Goal: Task Accomplishment & Management: Use online tool/utility

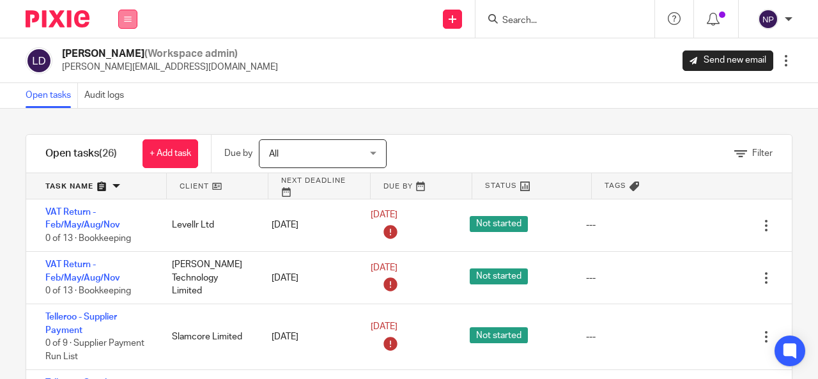
scroll to position [88, 0]
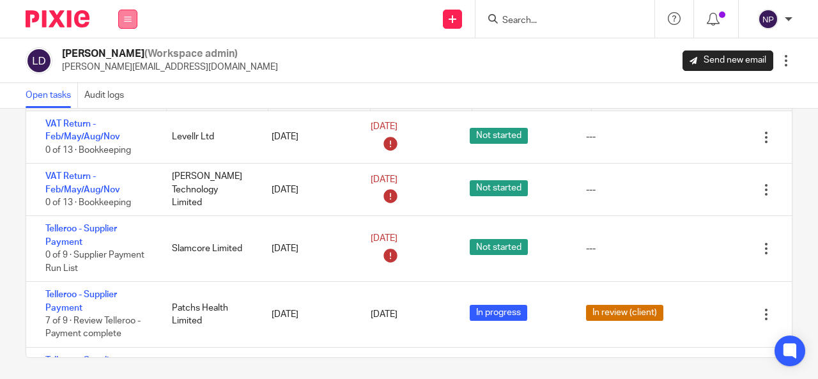
click at [123, 17] on button at bounding box center [127, 19] width 19 height 19
click at [121, 59] on link "Work" at bounding box center [121, 59] width 20 height 9
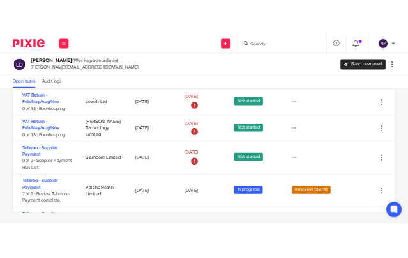
scroll to position [89, 0]
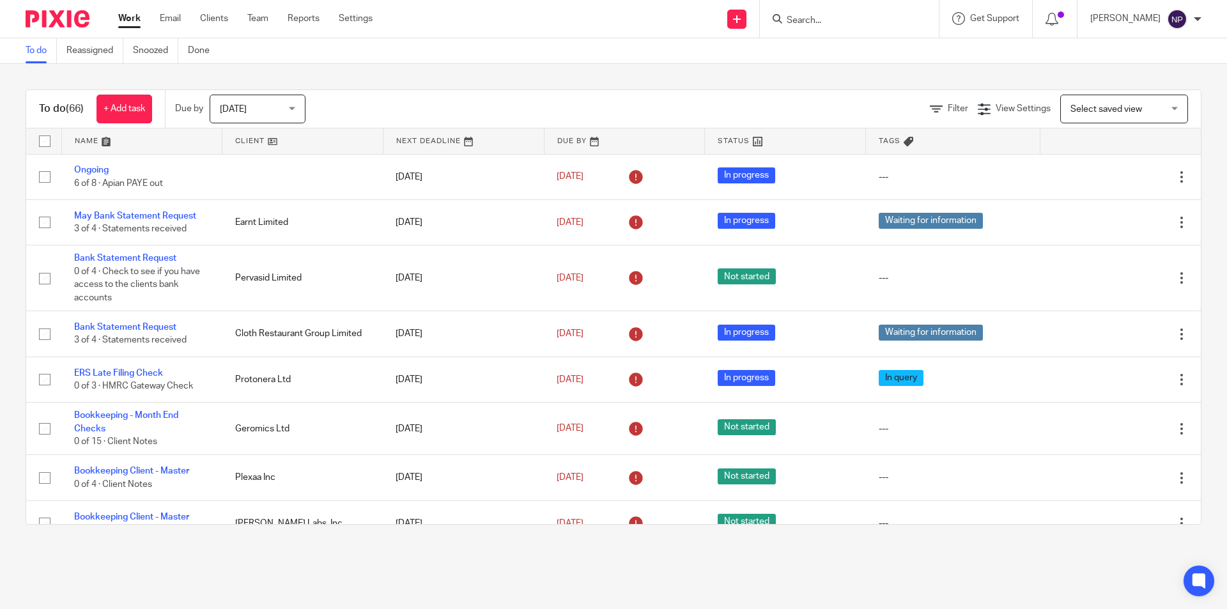
click at [408, 15] on input "Search" at bounding box center [842, 21] width 115 height 12
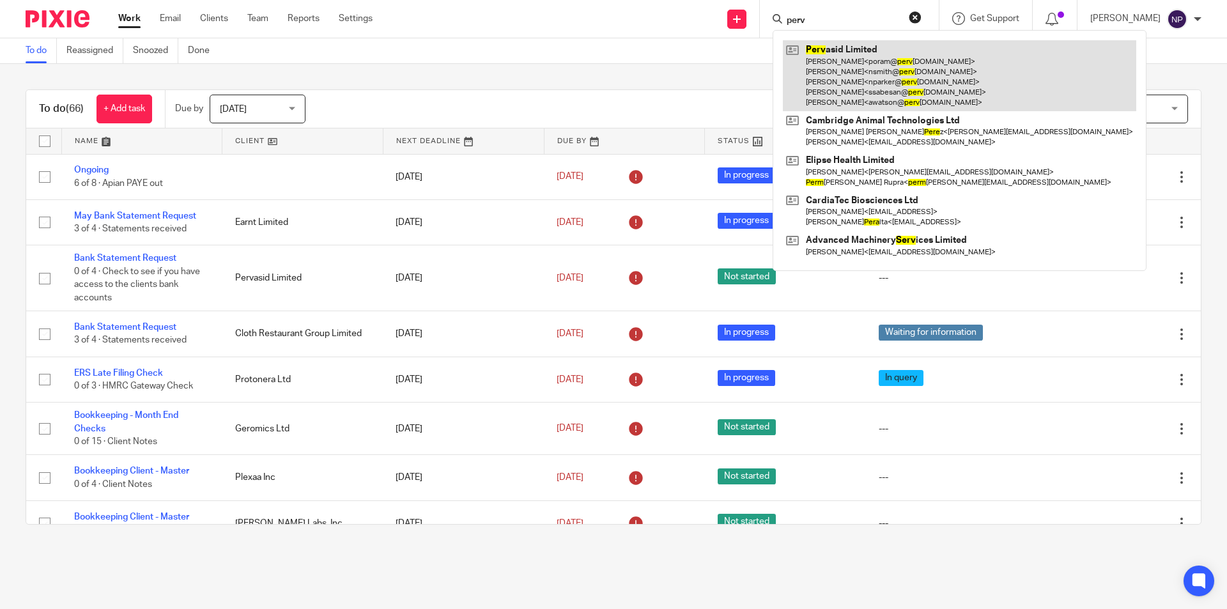
type input "perv"
click at [408, 72] on link at bounding box center [959, 75] width 353 height 71
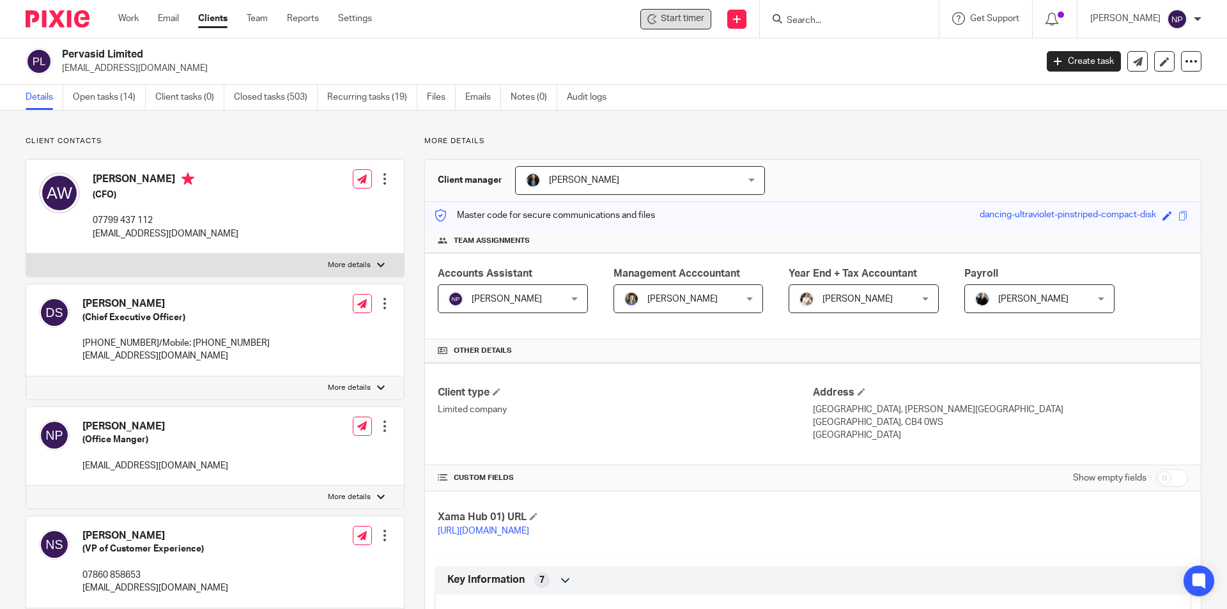
click at [695, 15] on span "Start timer" at bounding box center [682, 18] width 43 height 13
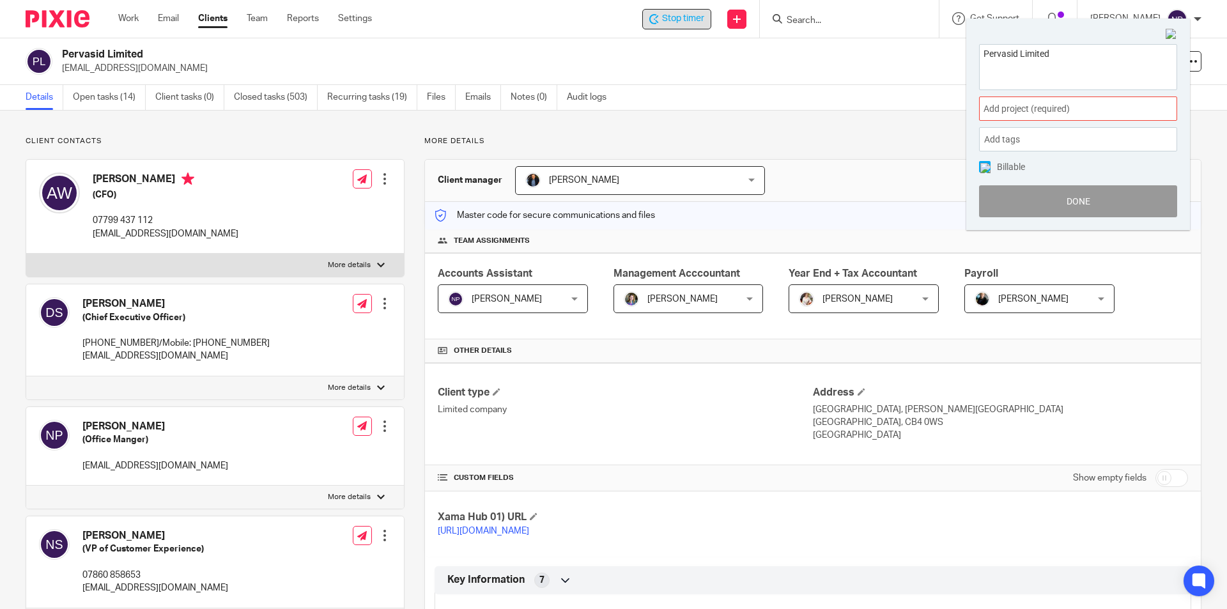
drag, startPoint x: 1061, startPoint y: 95, endPoint x: 1058, endPoint y: 111, distance: 16.8
click at [1061, 98] on div "Pervasid Limited Add project (required) : Add tags Leave Payment run R&D adjust…" at bounding box center [1078, 130] width 224 height 199
click at [1058, 111] on span "Add project (required) :" at bounding box center [1063, 108] width 161 height 13
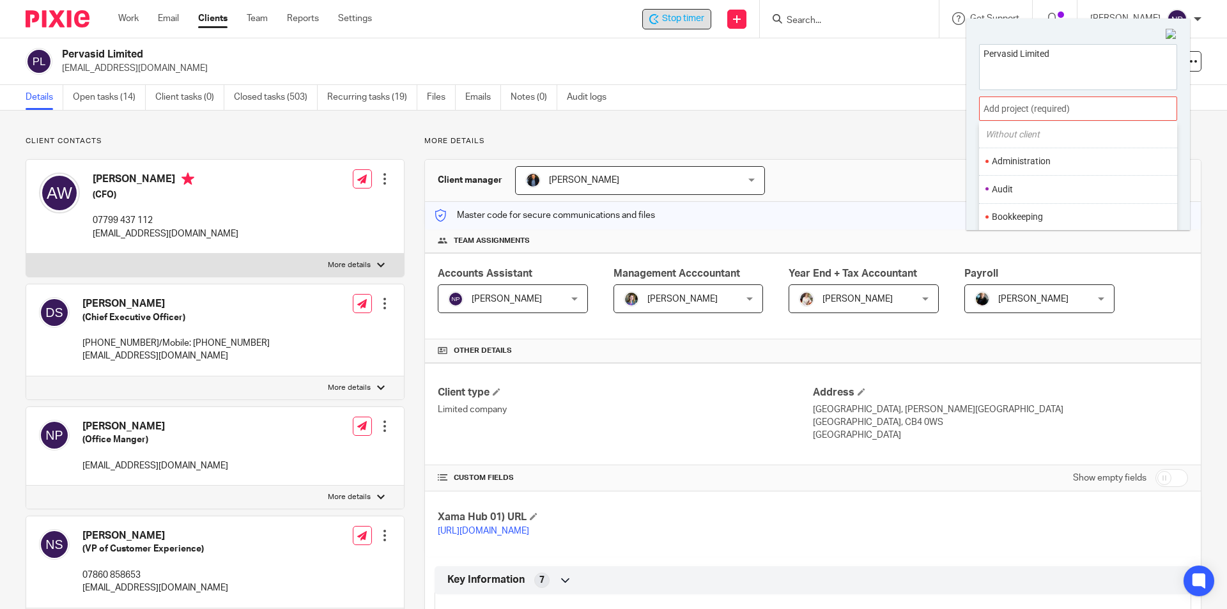
scroll to position [64, 0]
click at [1047, 195] on li "Bookkeeping" at bounding box center [1075, 194] width 167 height 13
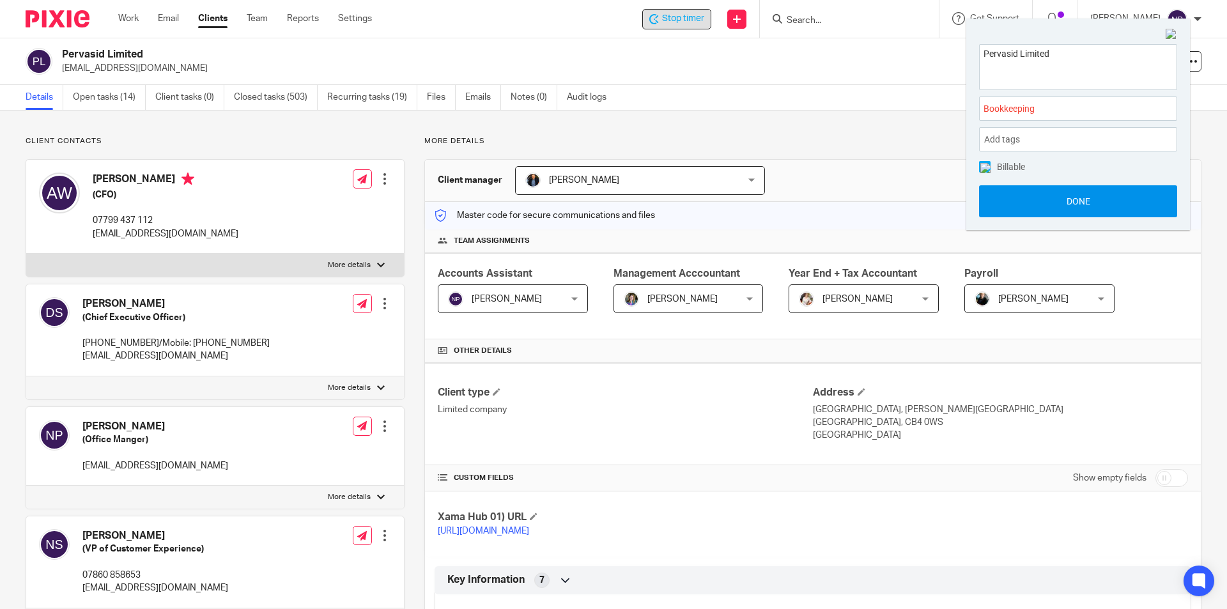
click at [1052, 210] on button "Done" at bounding box center [1078, 201] width 198 height 32
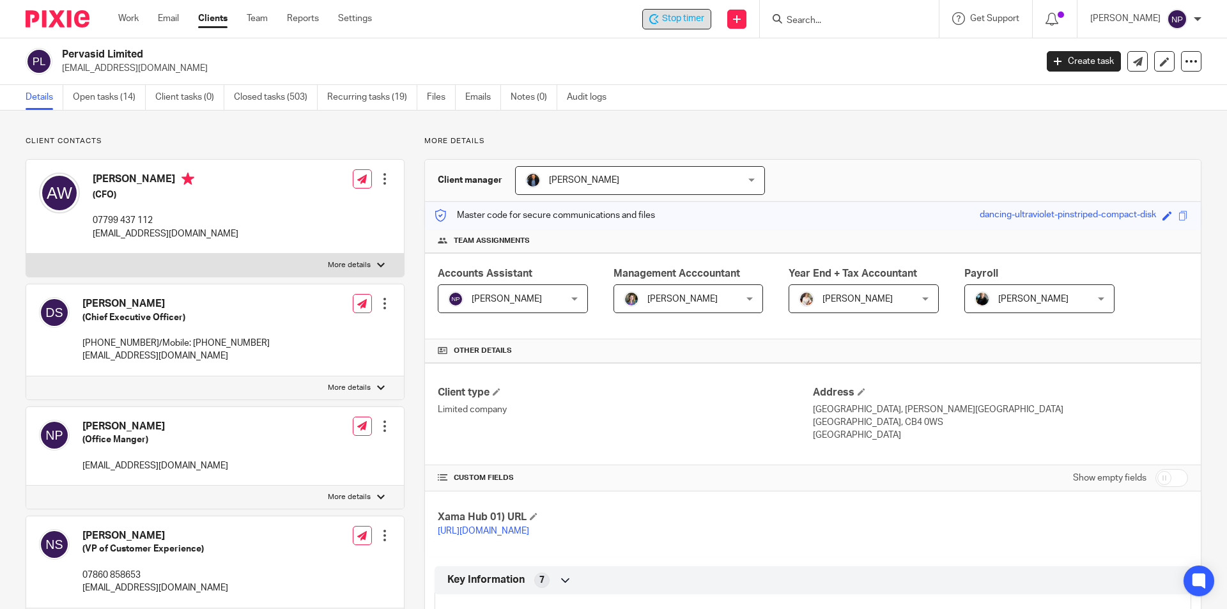
click at [808, 23] on input "Search" at bounding box center [842, 21] width 115 height 12
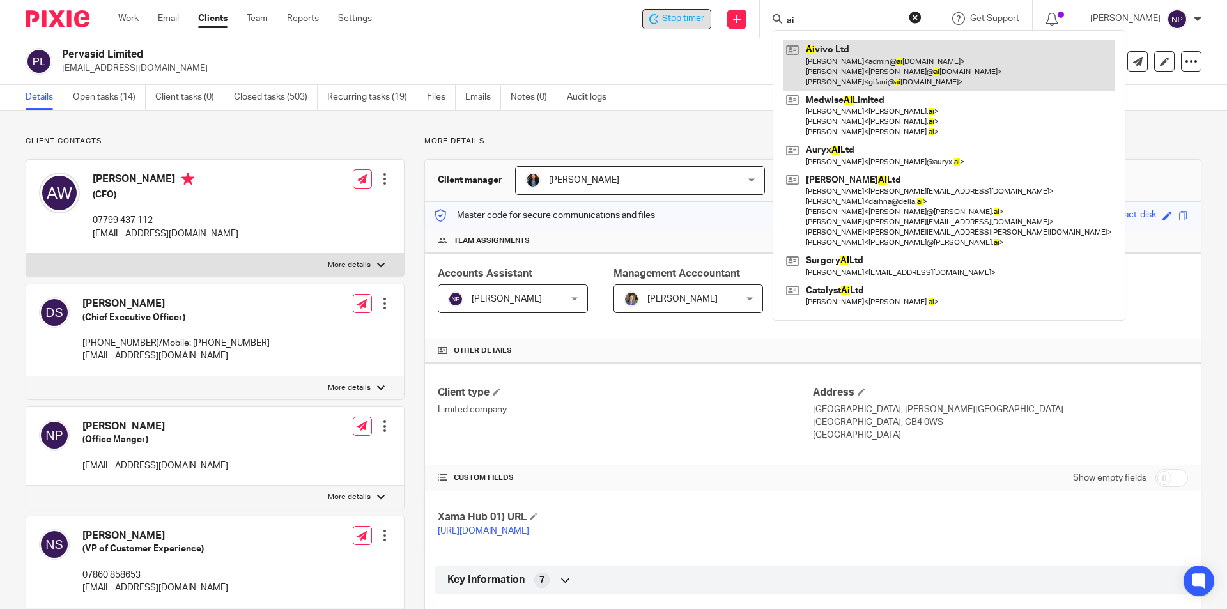
type input "ai"
click at [898, 57] on link at bounding box center [949, 65] width 332 height 50
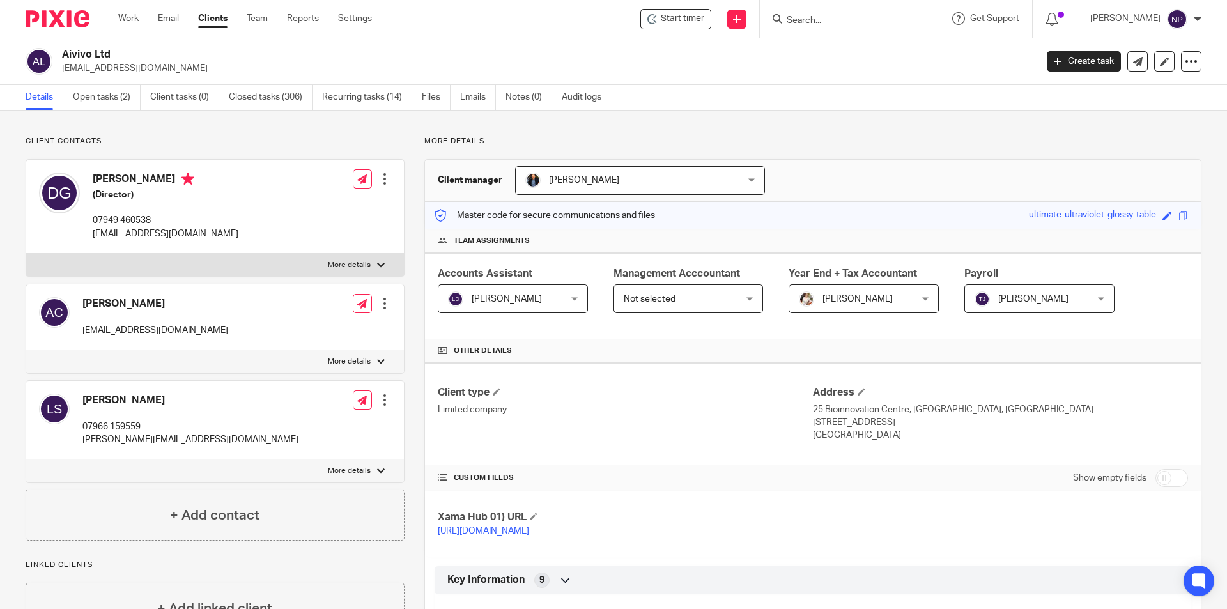
click at [826, 22] on input "Search" at bounding box center [842, 21] width 115 height 12
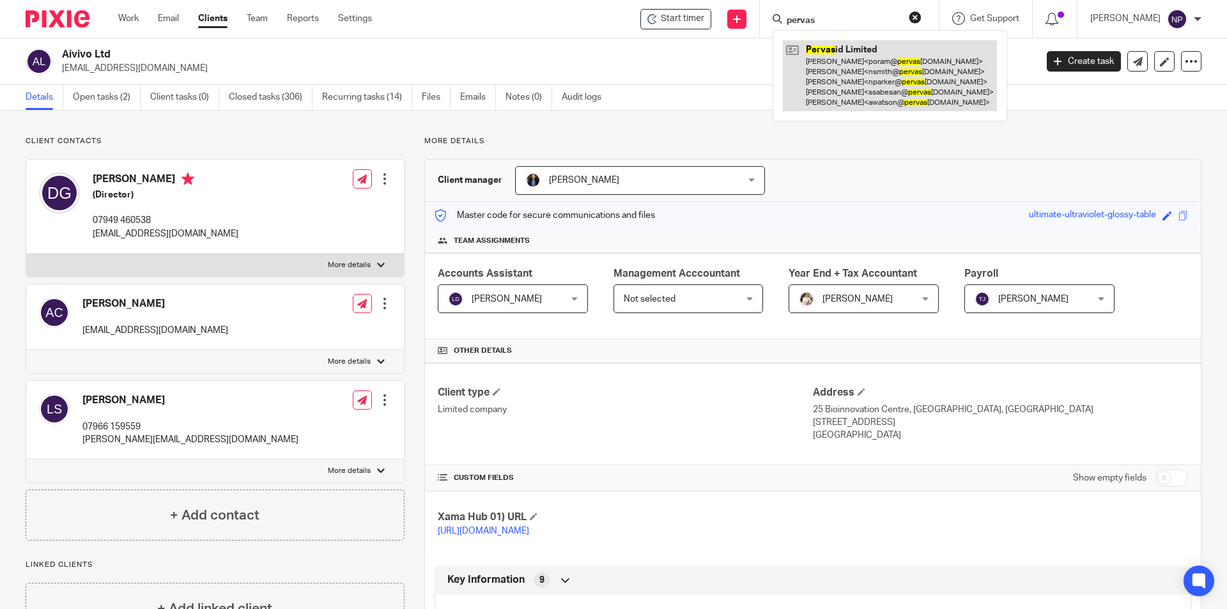
type input "pervas"
click at [820, 61] on link at bounding box center [890, 75] width 214 height 71
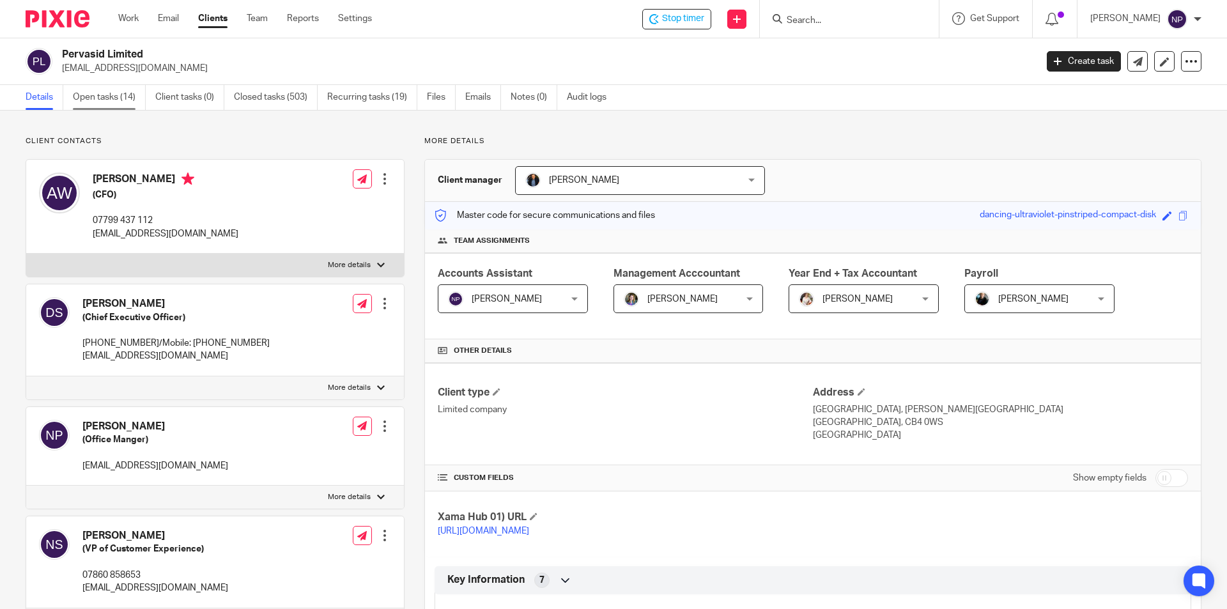
click at [122, 95] on link "Open tasks (14)" at bounding box center [109, 97] width 73 height 25
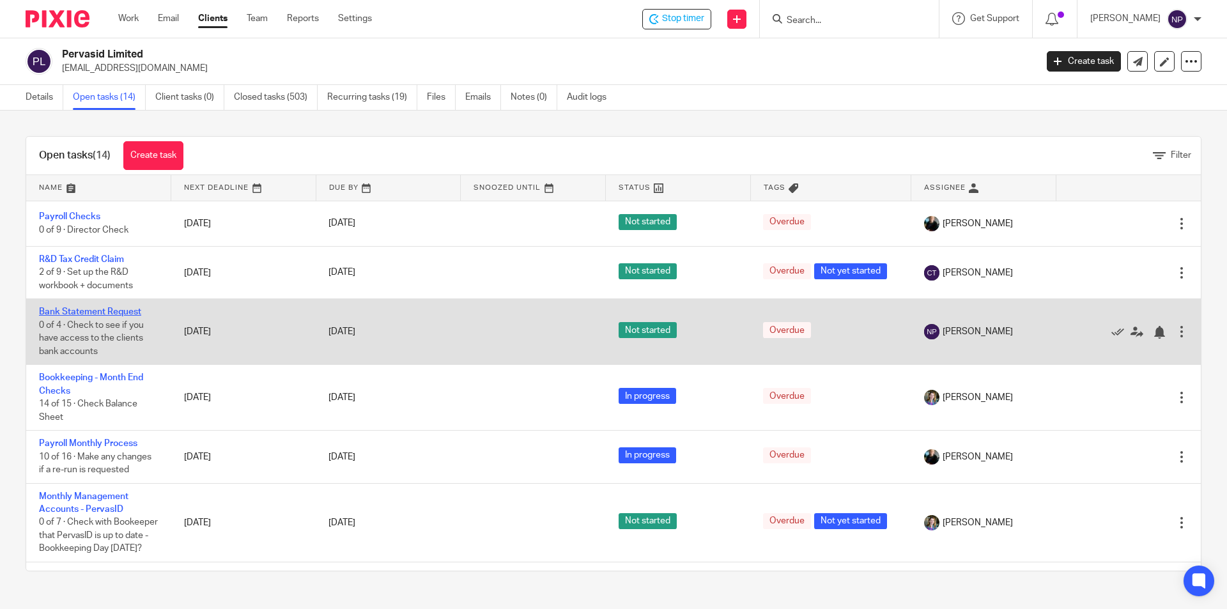
click at [118, 311] on link "Bank Statement Request" at bounding box center [90, 311] width 102 height 9
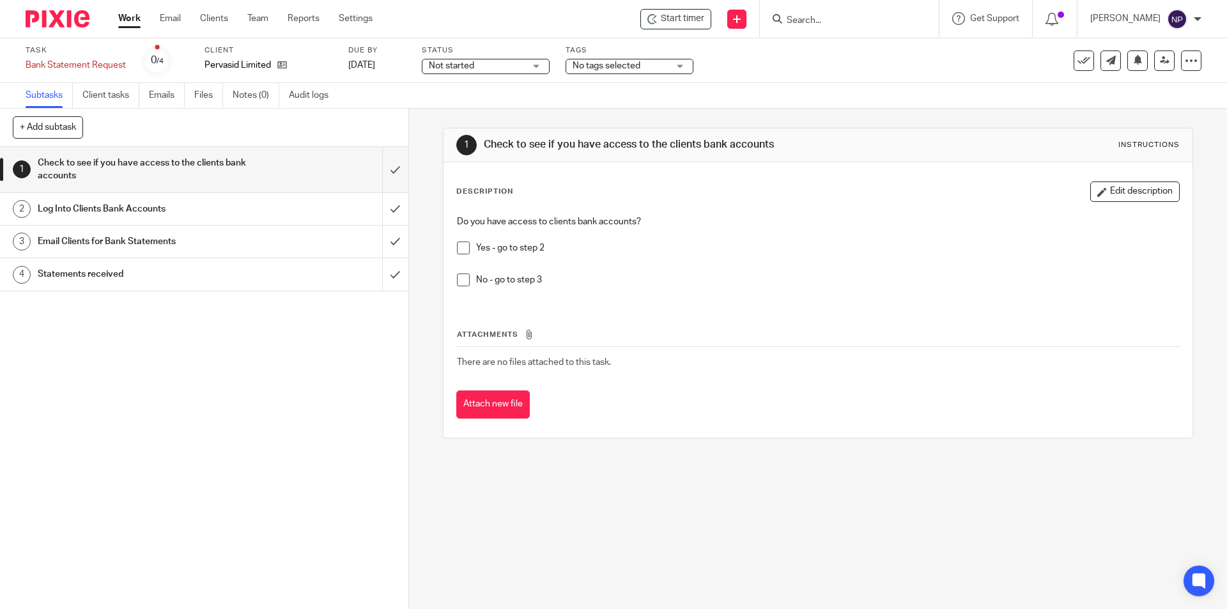
click at [457, 250] on span at bounding box center [463, 248] width 13 height 13
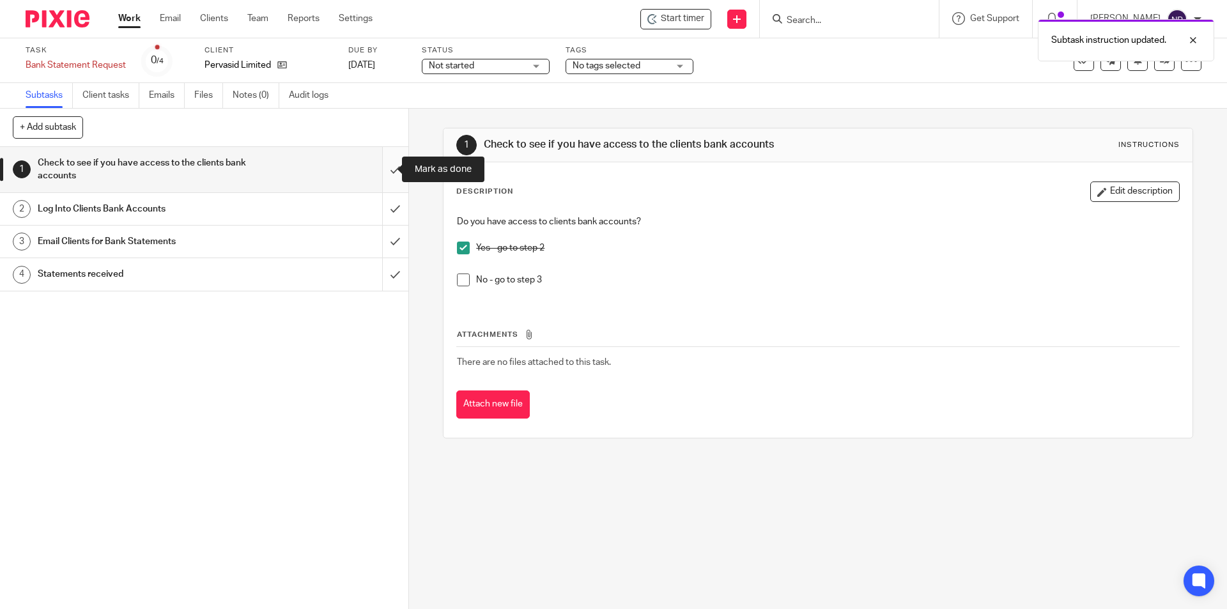
click at [388, 174] on input "submit" at bounding box center [204, 169] width 408 height 45
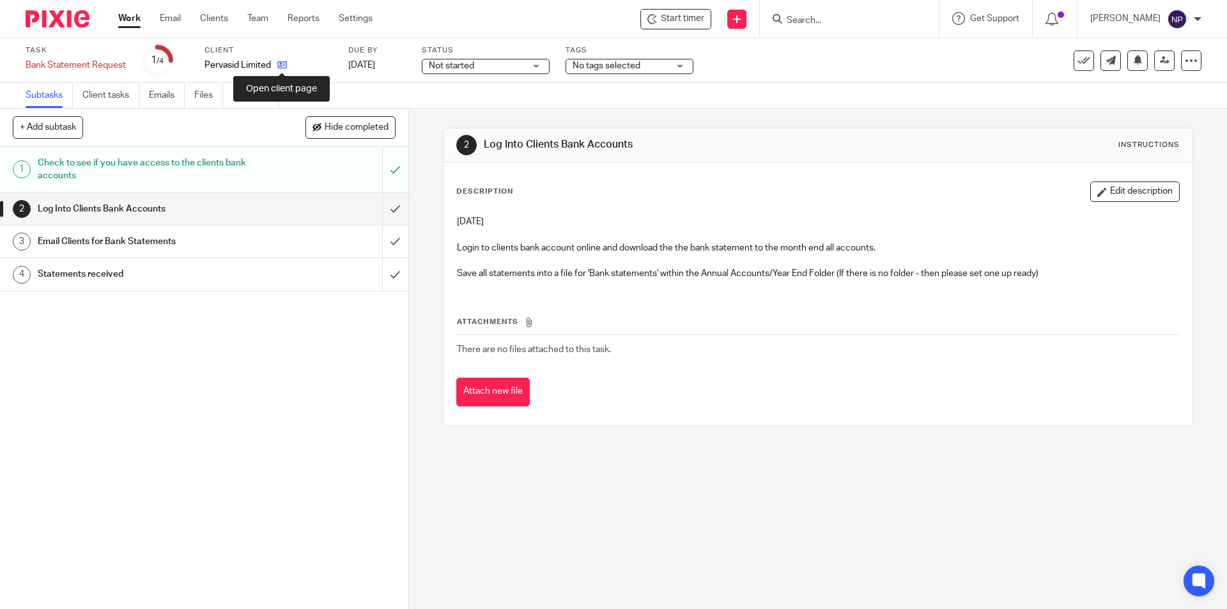
click at [281, 65] on icon at bounding box center [282, 65] width 10 height 10
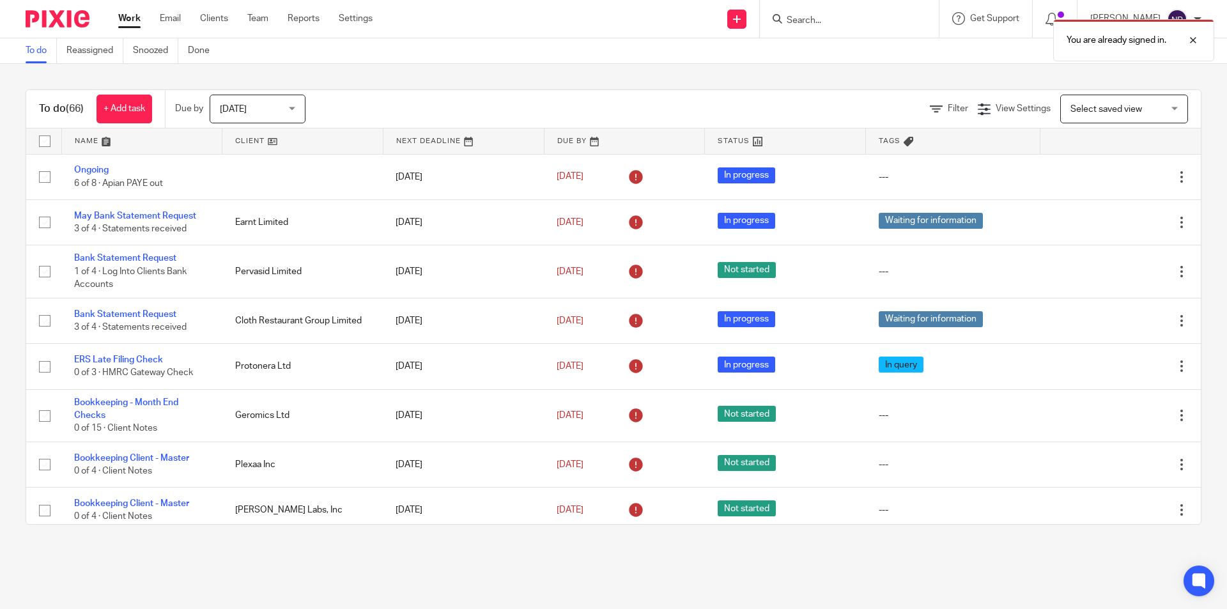
drag, startPoint x: 850, startPoint y: 14, endPoint x: 836, endPoint y: 15, distance: 14.7
click at [850, 14] on div "You are already signed in." at bounding box center [913, 37] width 601 height 49
click at [1197, 41] on div at bounding box center [1183, 40] width 35 height 15
click at [824, 18] on input "Search" at bounding box center [842, 21] width 115 height 12
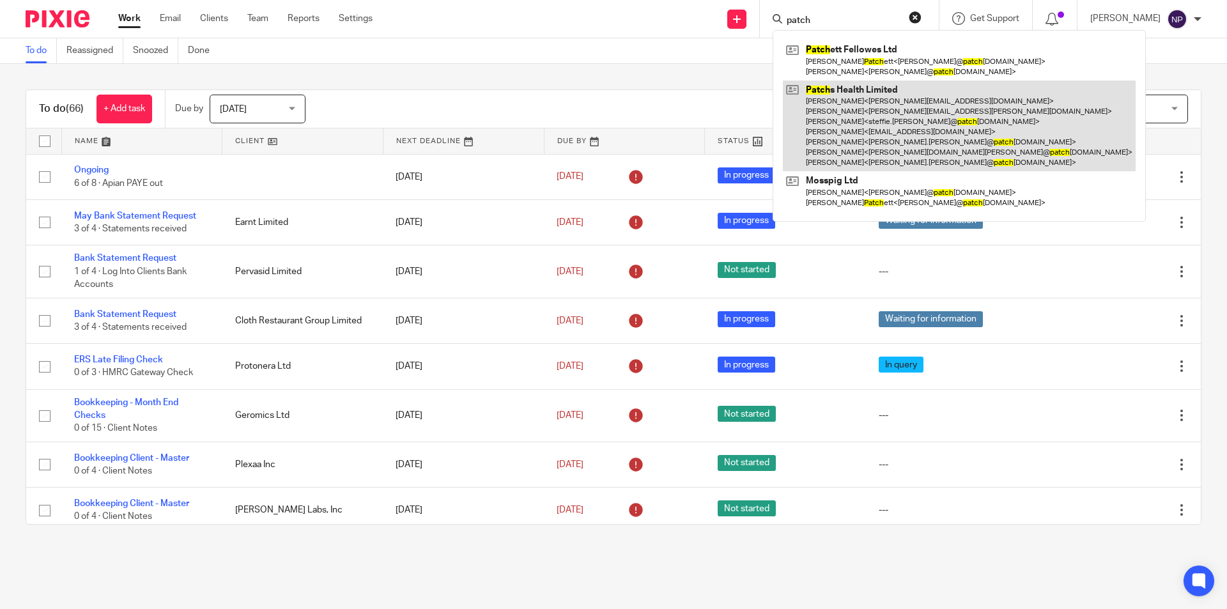
type input "patch"
click at [869, 123] on link at bounding box center [959, 126] width 353 height 91
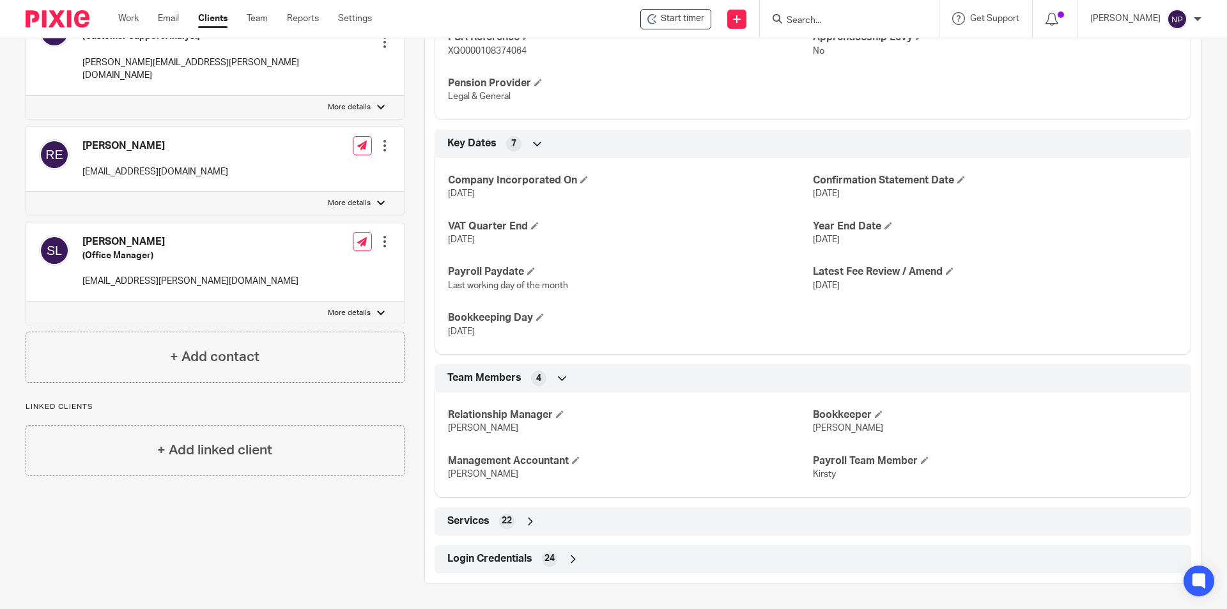
click at [571, 553] on icon at bounding box center [573, 559] width 13 height 13
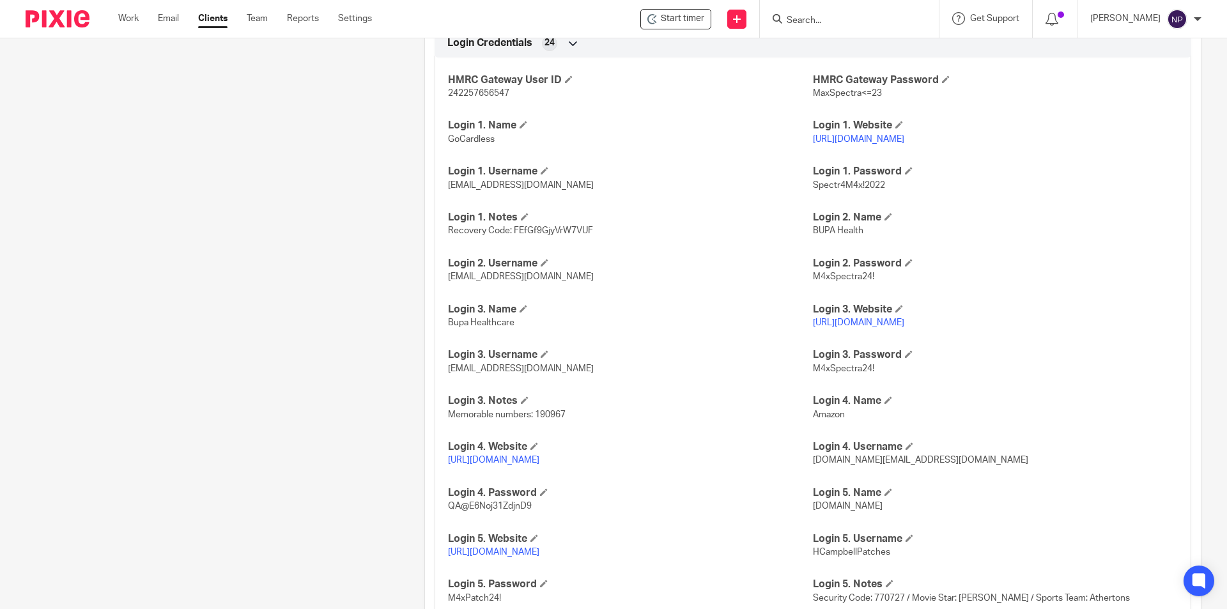
scroll to position [1294, 0]
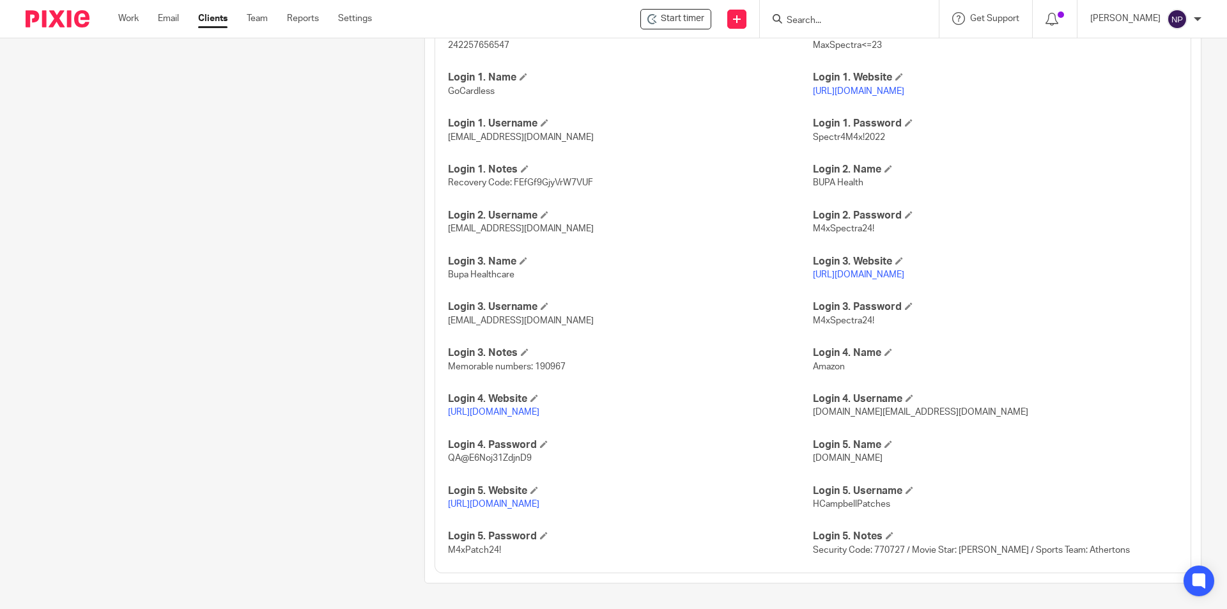
click at [840, 503] on span "HCampbellPatches" at bounding box center [851, 504] width 77 height 9
copy span "HCampbellPatches"
click at [539, 500] on link "https://www1.secure.hsbcnet.com/" at bounding box center [493, 504] width 91 height 9
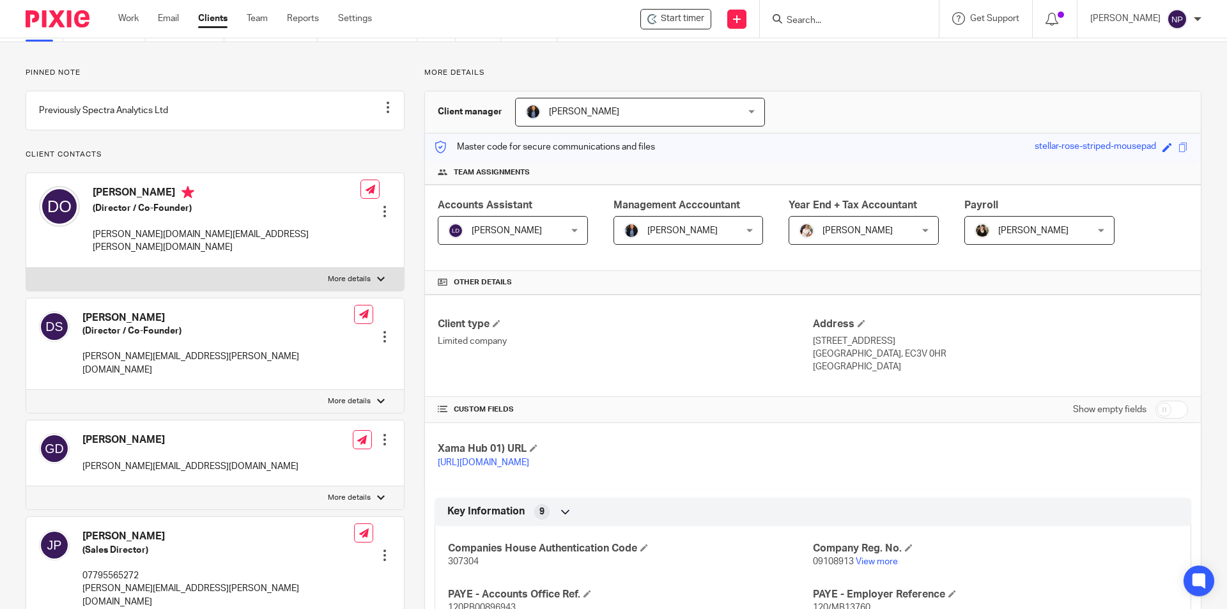
scroll to position [0, 0]
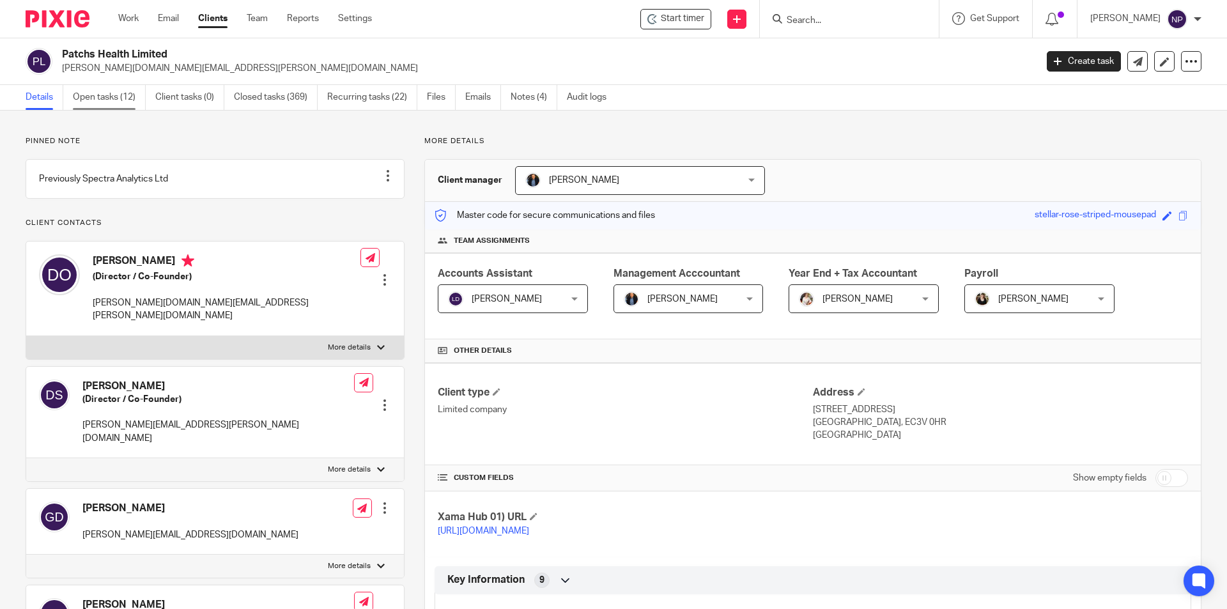
click at [130, 95] on link "Open tasks (12)" at bounding box center [109, 97] width 73 height 25
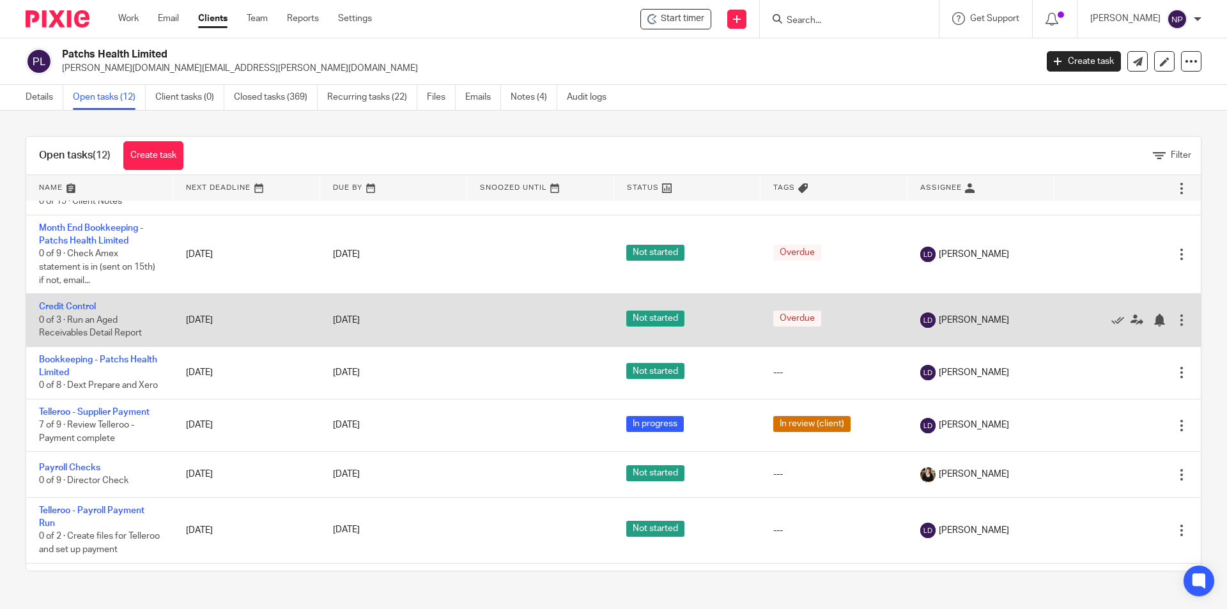
scroll to position [256, 0]
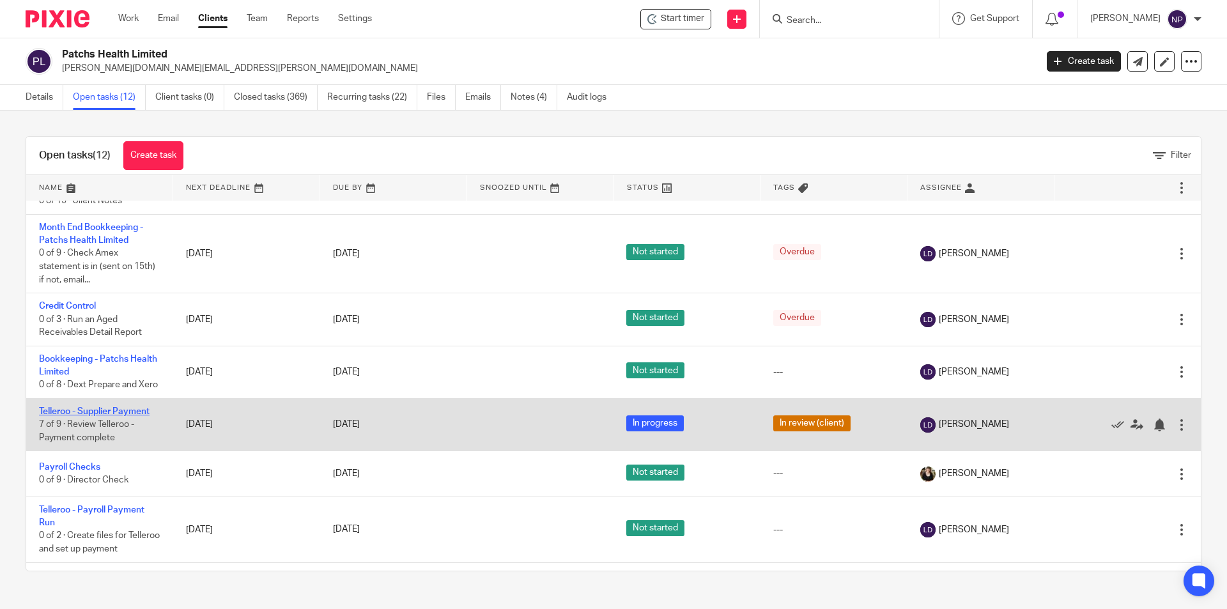
click at [118, 416] on link "Telleroo - Supplier Payment" at bounding box center [94, 411] width 111 height 9
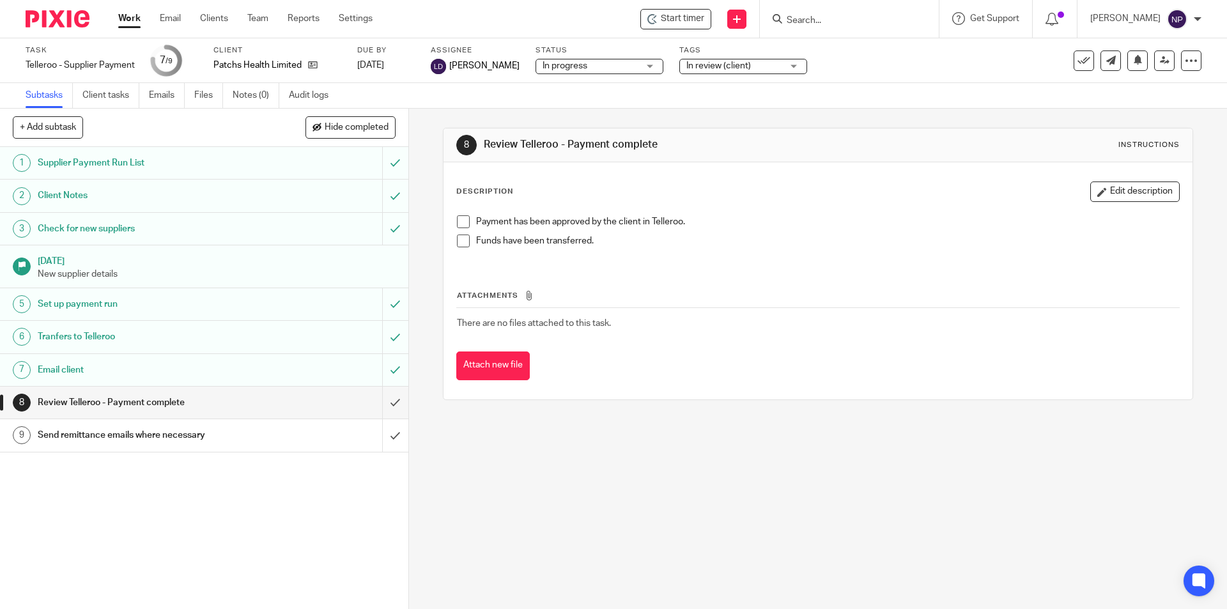
click at [460, 219] on span at bounding box center [463, 221] width 13 height 13
drag, startPoint x: 458, startPoint y: 238, endPoint x: 449, endPoint y: 306, distance: 69.0
click at [458, 239] on span at bounding box center [463, 241] width 13 height 13
click at [382, 399] on input "submit" at bounding box center [204, 403] width 408 height 32
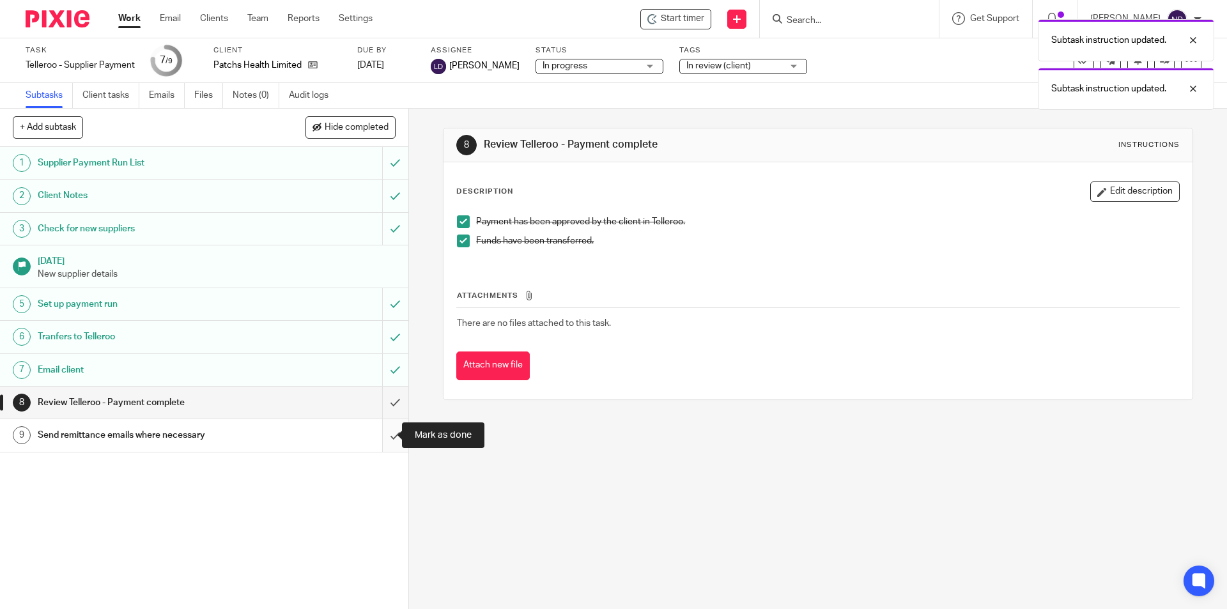
click at [385, 425] on input "submit" at bounding box center [204, 435] width 408 height 32
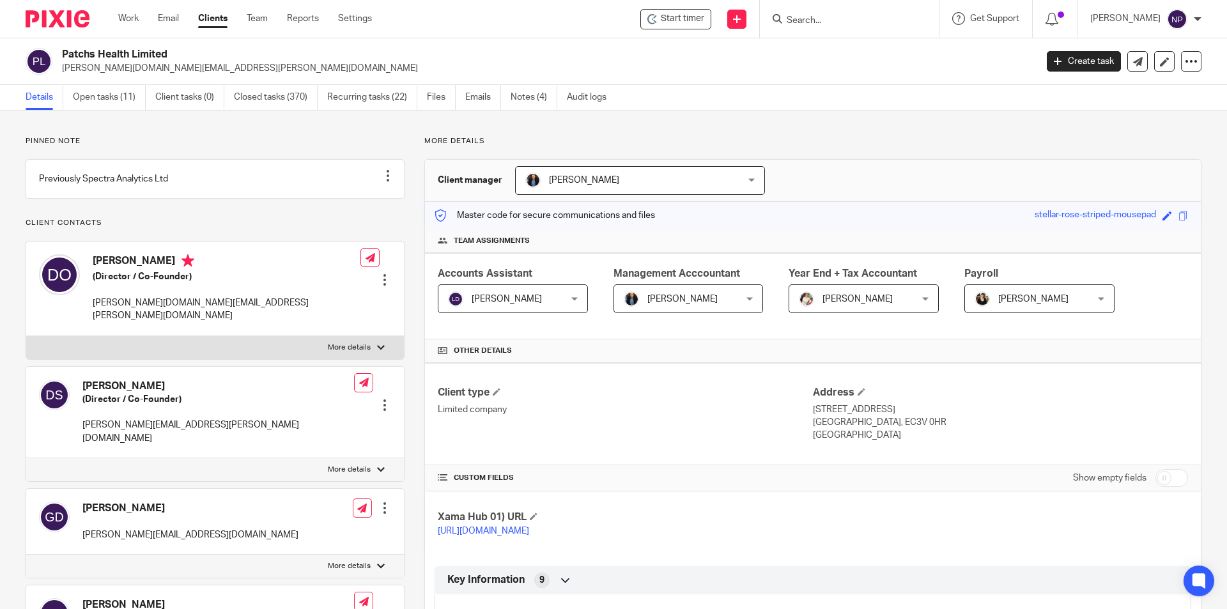
click at [788, 21] on input "Search" at bounding box center [842, 21] width 115 height 12
type input "p"
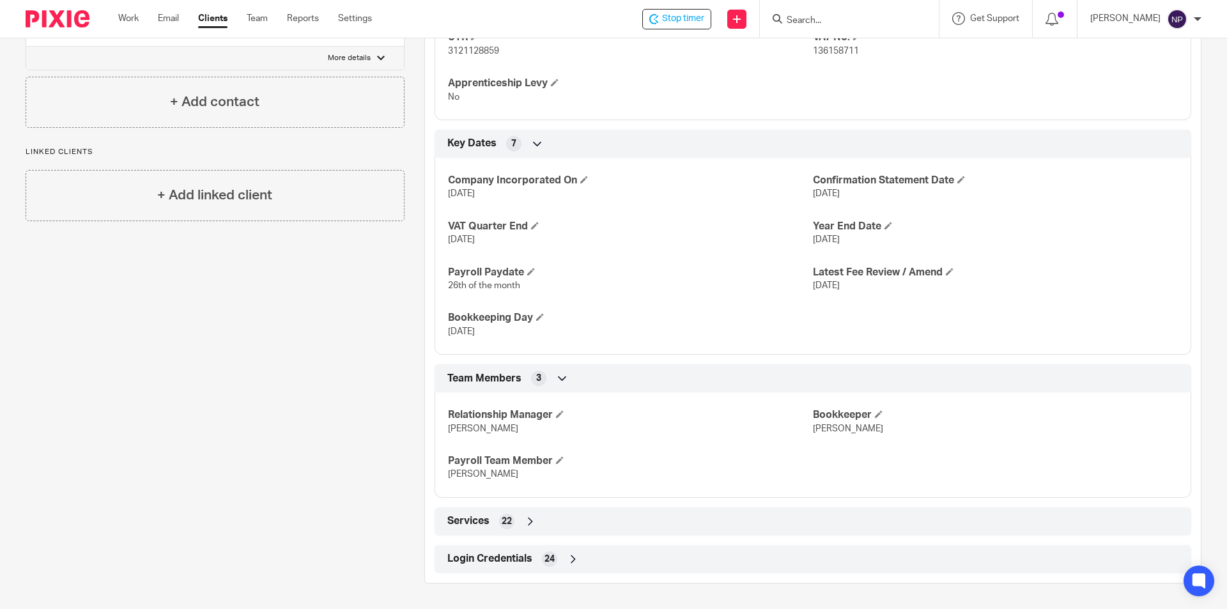
click at [654, 553] on div "Login Credentials 24" at bounding box center [812, 559] width 737 height 22
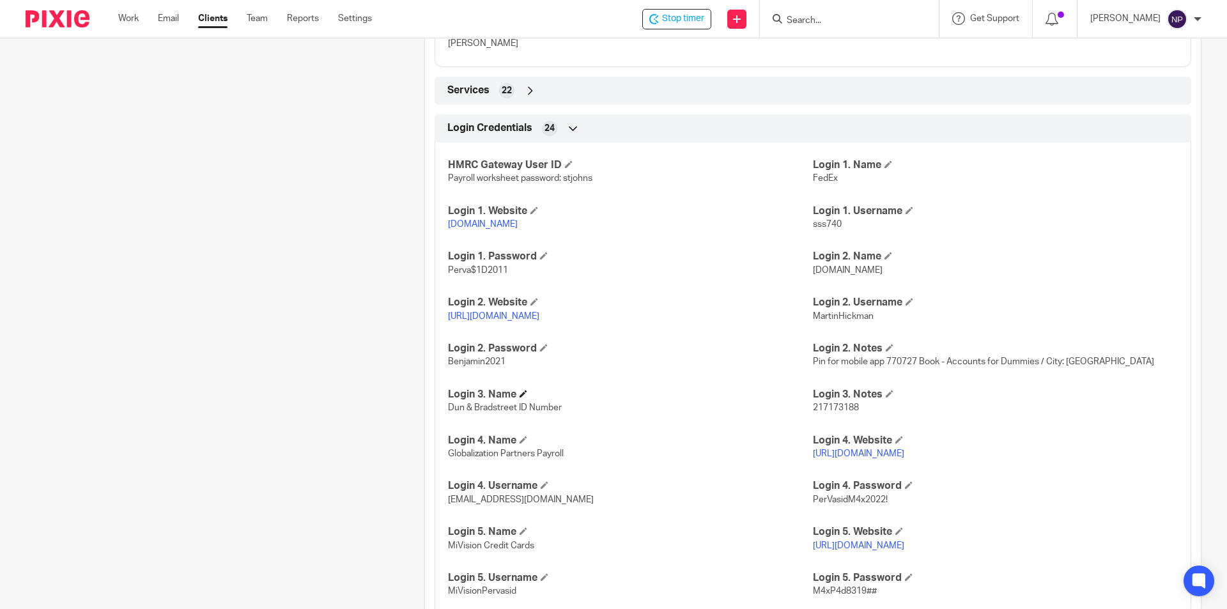
scroll to position [1195, 0]
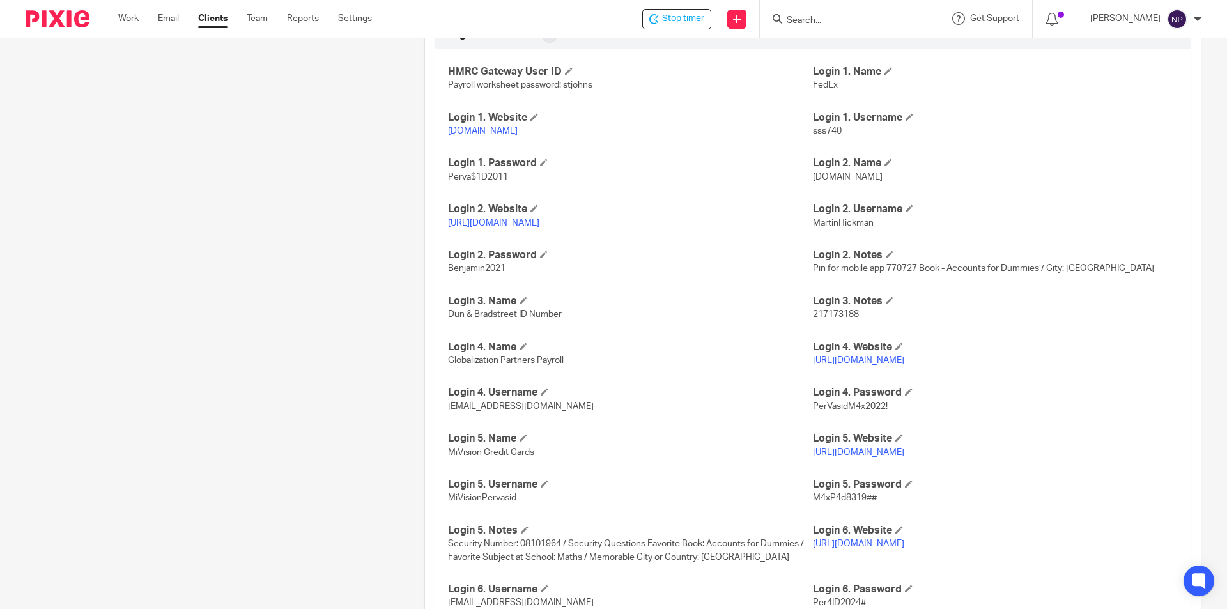
click at [858, 227] on span "MartinHickman" at bounding box center [843, 223] width 61 height 9
copy span "MartinHickman"
click at [539, 227] on link "https://www1.secure.hsbcnet.com/" at bounding box center [493, 223] width 91 height 9
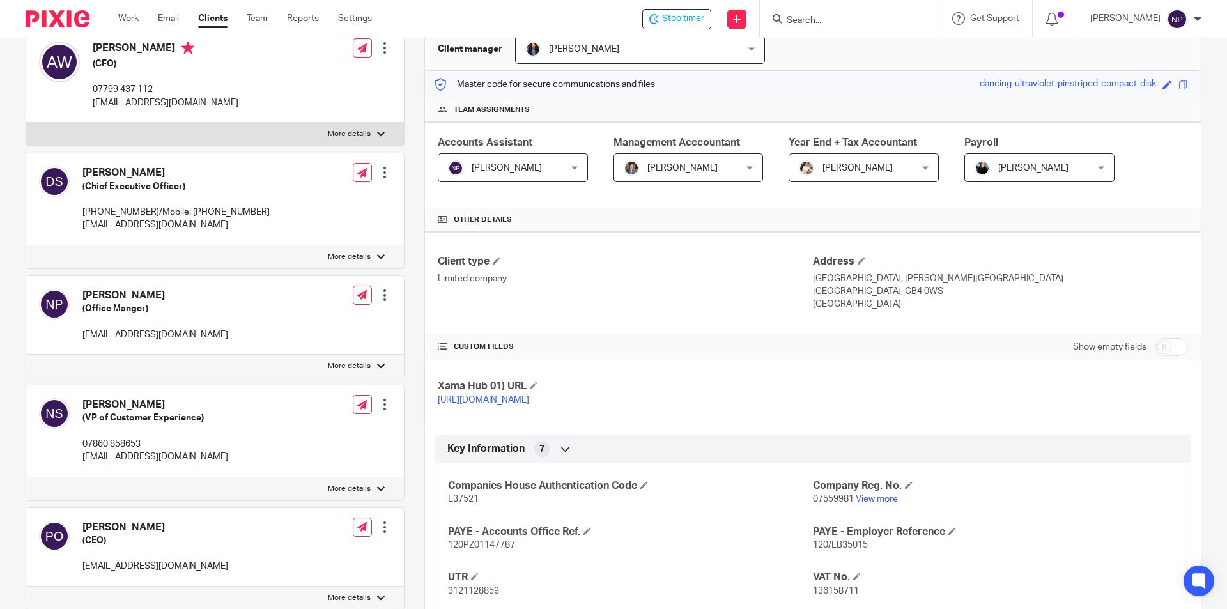
scroll to position [0, 0]
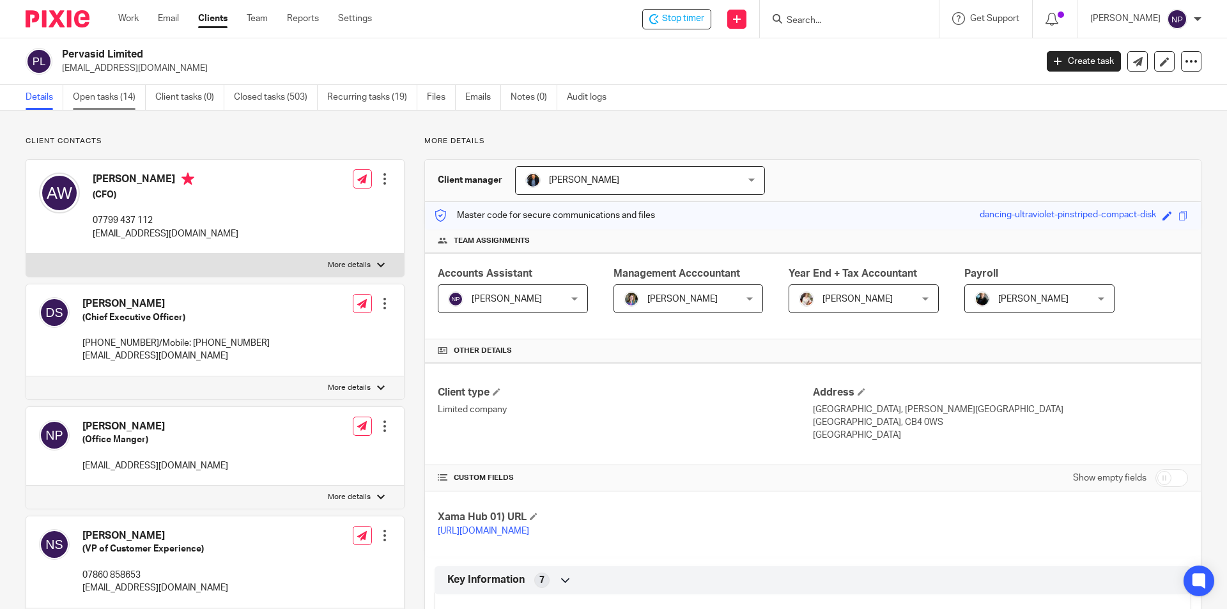
click at [122, 100] on link "Open tasks (14)" at bounding box center [109, 97] width 73 height 25
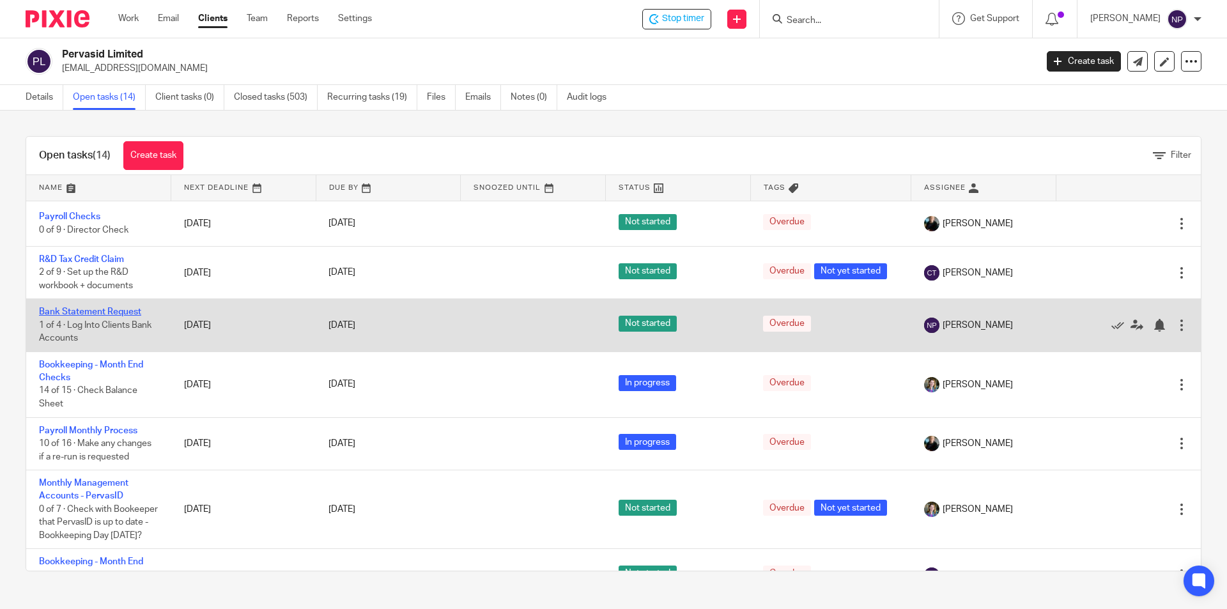
click at [130, 309] on link "Bank Statement Request" at bounding box center [90, 311] width 102 height 9
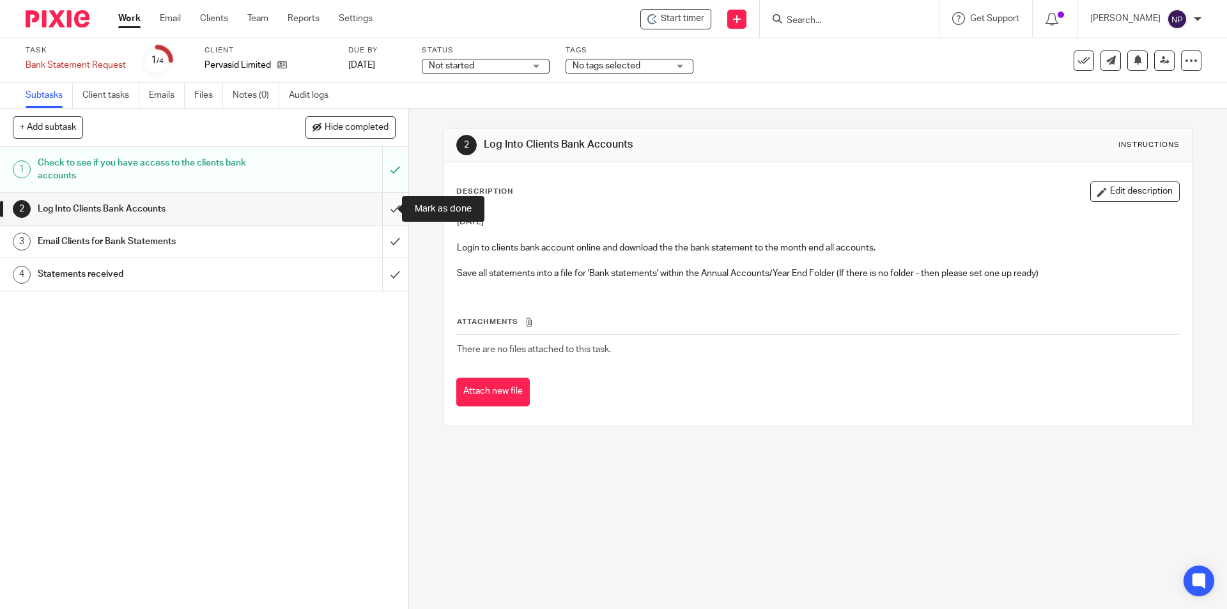
drag, startPoint x: 370, startPoint y: 207, endPoint x: 379, endPoint y: 249, distance: 43.1
click at [370, 208] on input "submit" at bounding box center [204, 209] width 408 height 32
click at [380, 249] on input "submit" at bounding box center [204, 242] width 408 height 32
click at [383, 274] on input "submit" at bounding box center [204, 274] width 408 height 32
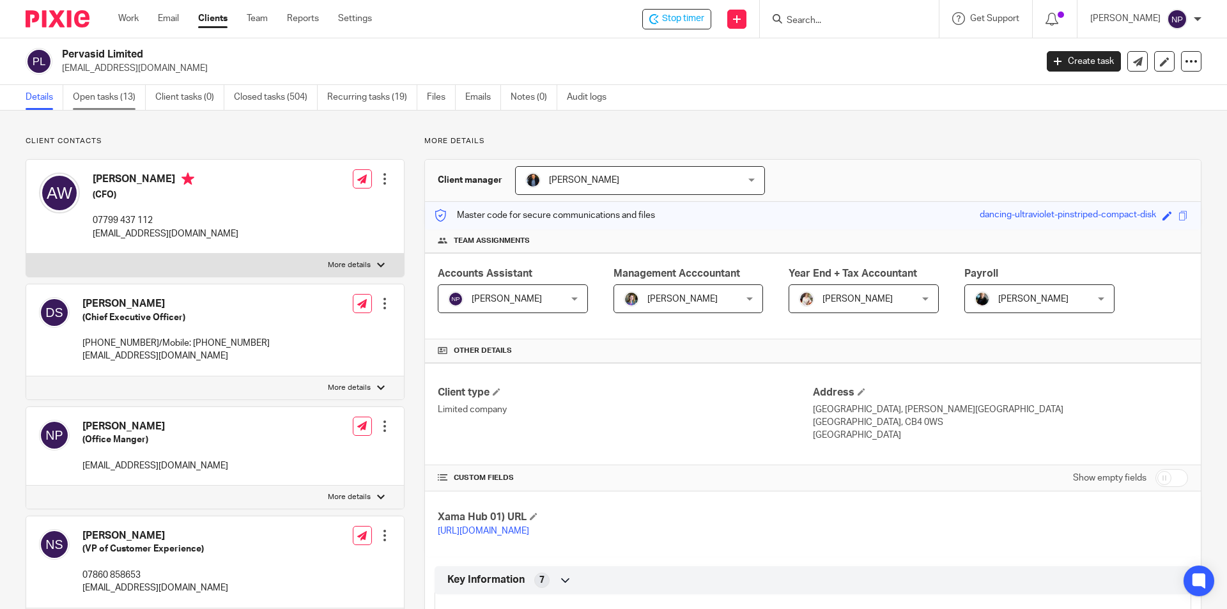
click at [104, 104] on link "Open tasks (13)" at bounding box center [109, 97] width 73 height 25
click at [135, 93] on link "Open tasks (13)" at bounding box center [109, 97] width 73 height 25
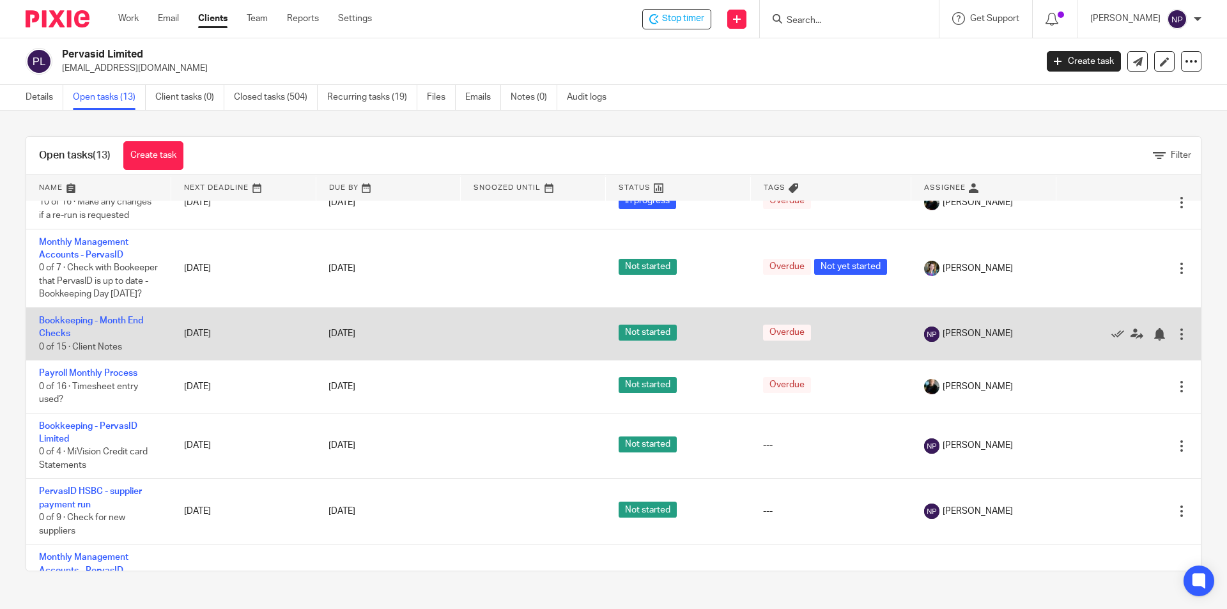
scroll to position [192, 0]
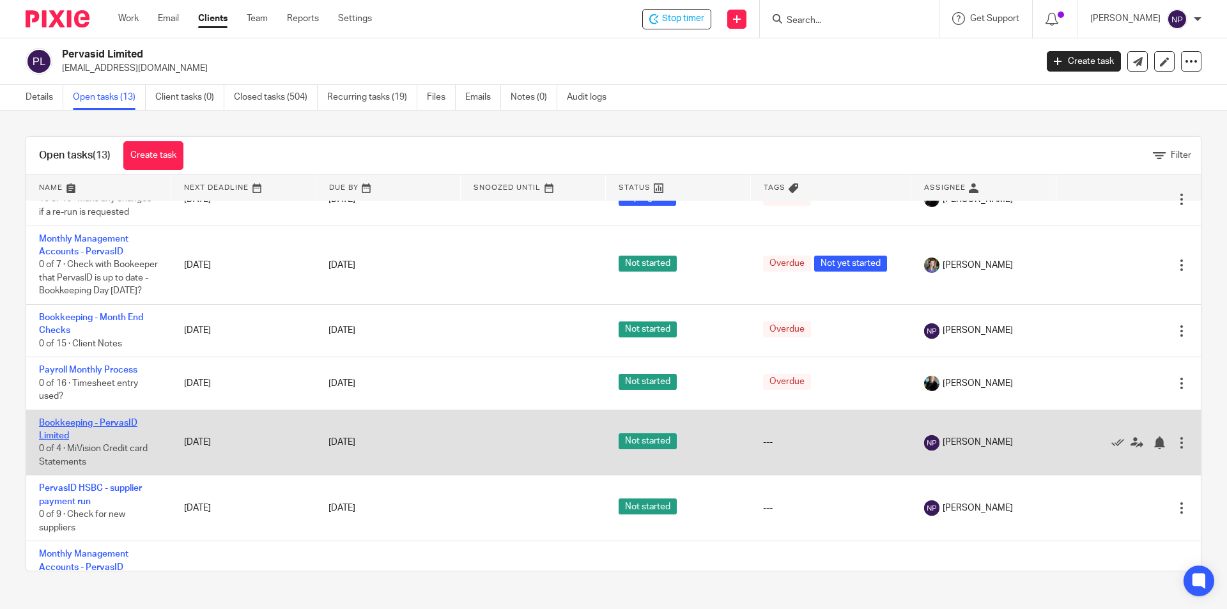
click at [119, 438] on link "Bookkeeping - PervasID Limited" at bounding box center [88, 430] width 98 height 22
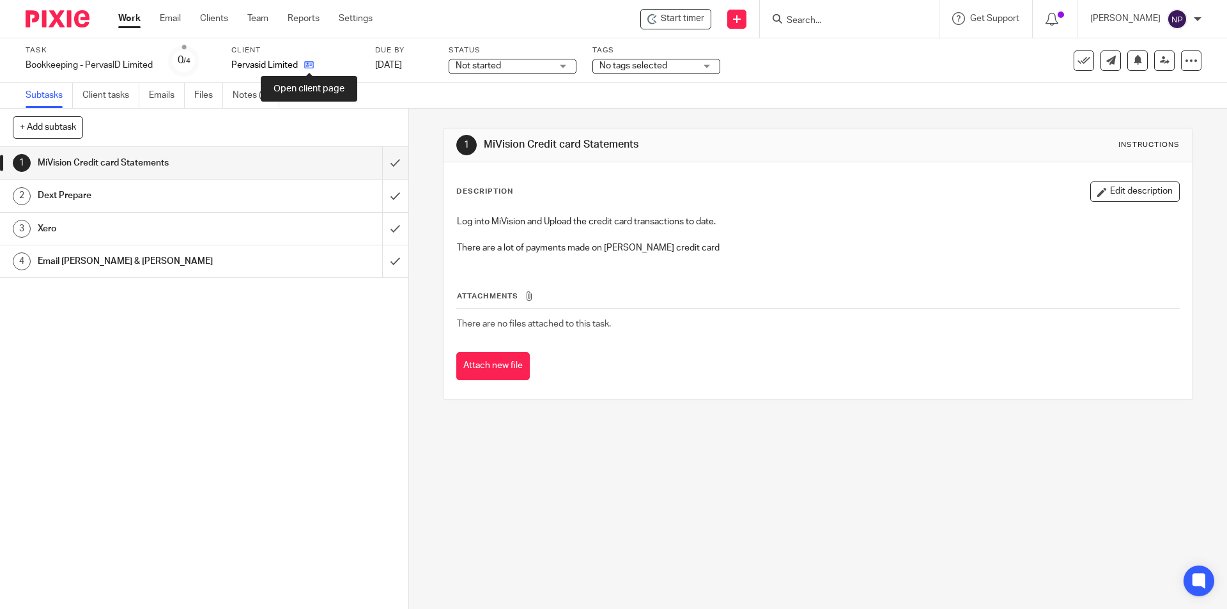
click at [311, 63] on icon at bounding box center [309, 65] width 10 height 10
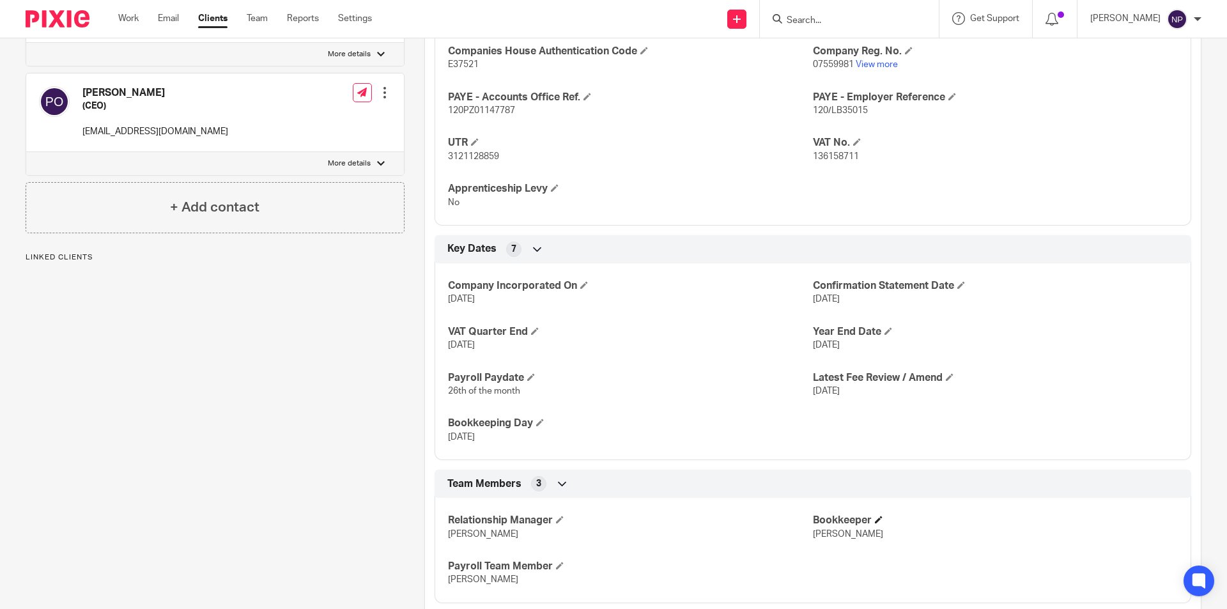
scroll to position [684, 0]
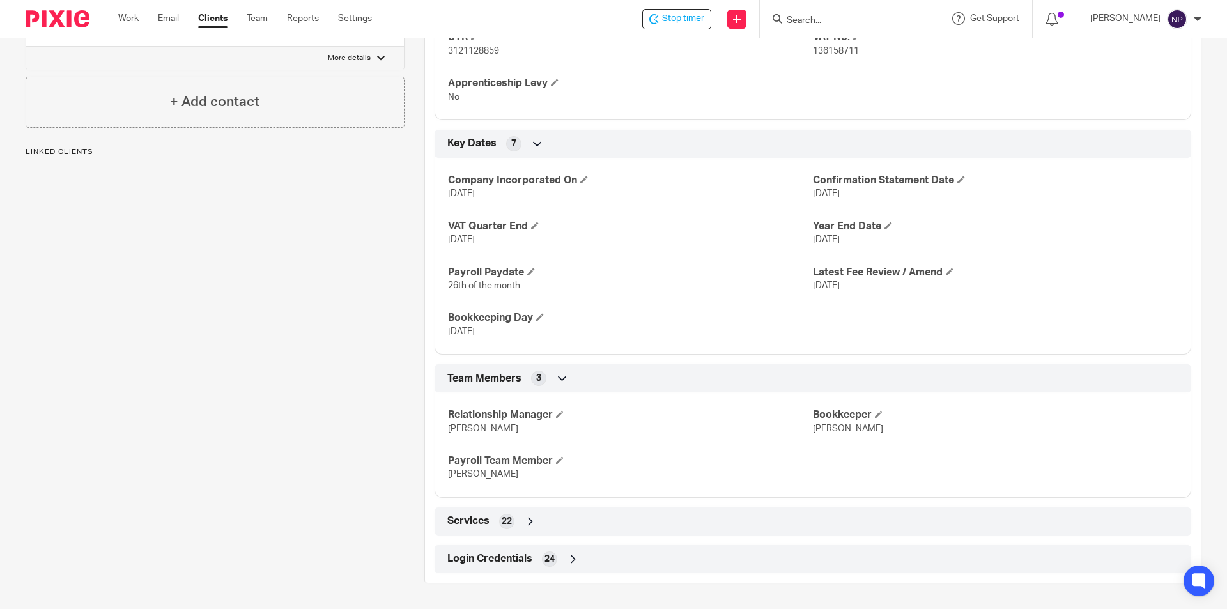
click at [578, 553] on div "Login Credentials 24" at bounding box center [812, 559] width 737 height 22
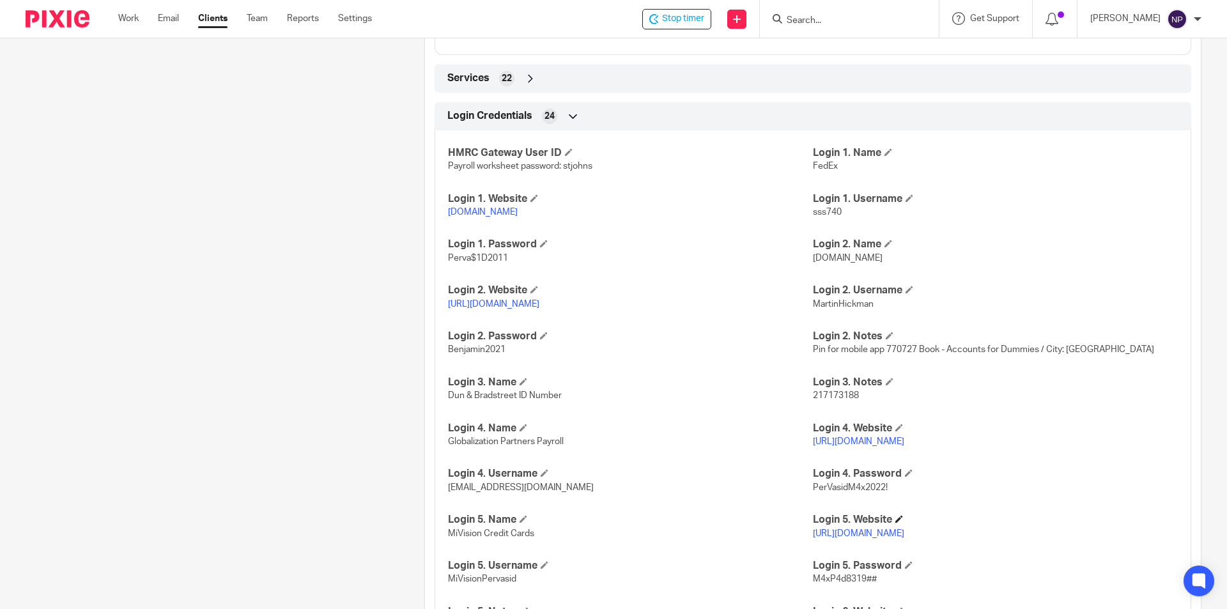
scroll to position [1195, 0]
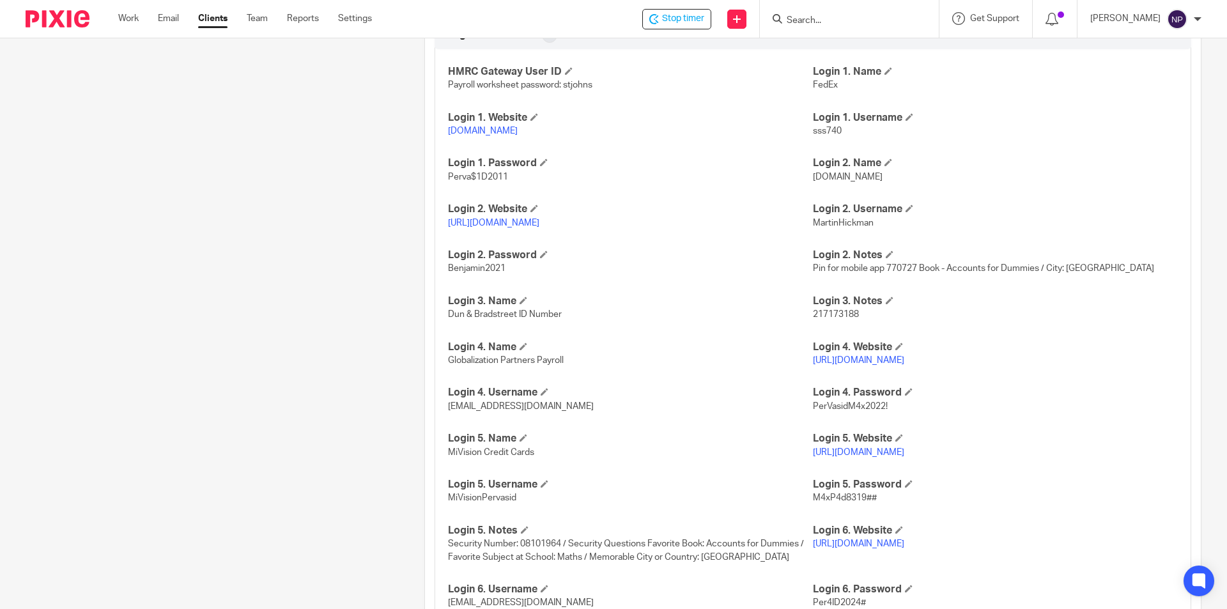
click at [479, 502] on span "MiVisionPervasid" at bounding box center [482, 497] width 68 height 9
copy span "MiVisionPervasid"
click at [879, 457] on link "[URL][DOMAIN_NAME]" at bounding box center [858, 452] width 91 height 9
drag, startPoint x: 879, startPoint y: 512, endPoint x: 803, endPoint y: 516, distance: 76.1
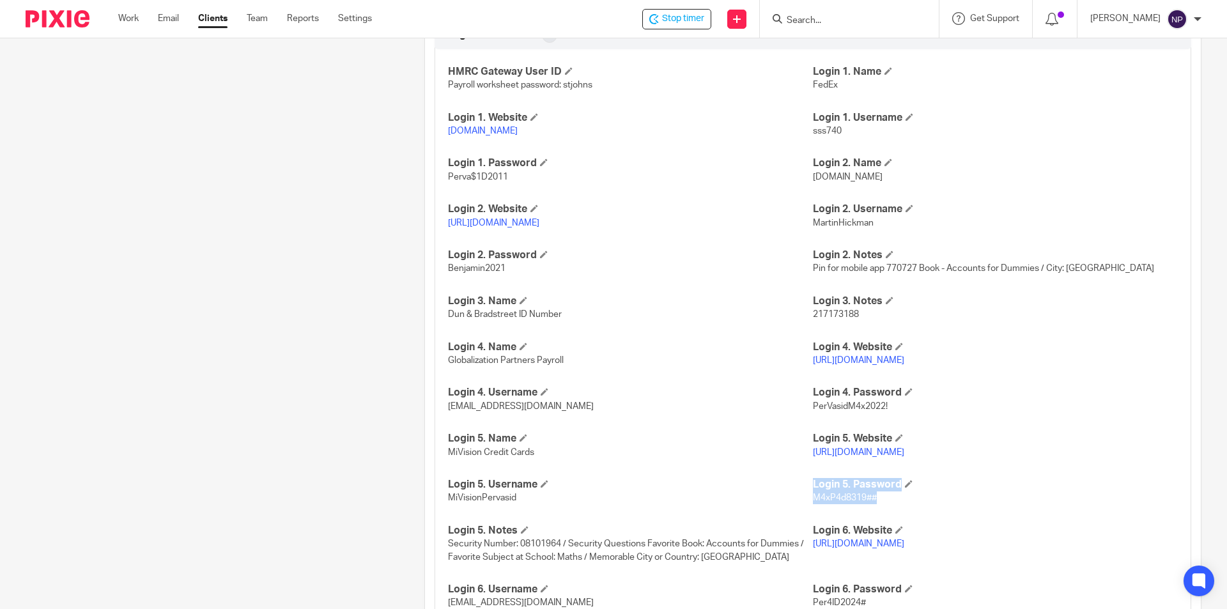
click at [803, 516] on div "HMRC Gateway User ID Payroll worksheet password: stjohns Login 1. Name FedEx Lo…" at bounding box center [813, 333] width 757 height 587
click at [813, 502] on span "M4xP4d8319##" at bounding box center [845, 497] width 64 height 9
drag, startPoint x: 803, startPoint y: 511, endPoint x: 875, endPoint y: 511, distance: 71.6
click at [875, 511] on div "HMRC Gateway User ID Payroll worksheet password: stjohns Login 1. Name FedEx Lo…" at bounding box center [813, 333] width 757 height 587
click at [875, 504] on p "M4xP4d8319##" at bounding box center [995, 497] width 365 height 13
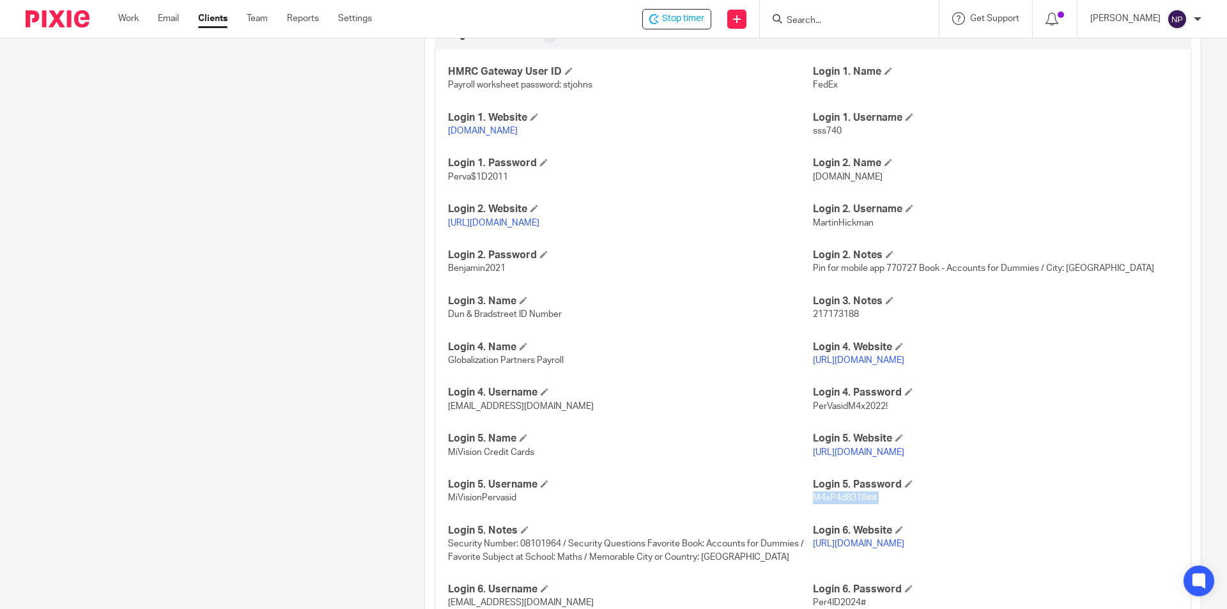
drag, startPoint x: 873, startPoint y: 511, endPoint x: 806, endPoint y: 507, distance: 67.2
click at [813, 504] on p "M4xP4d8319##" at bounding box center [995, 497] width 365 height 13
click at [496, 502] on span "MiVisionPervasid" at bounding box center [482, 497] width 68 height 9
copy span "MiVisionPervasid"
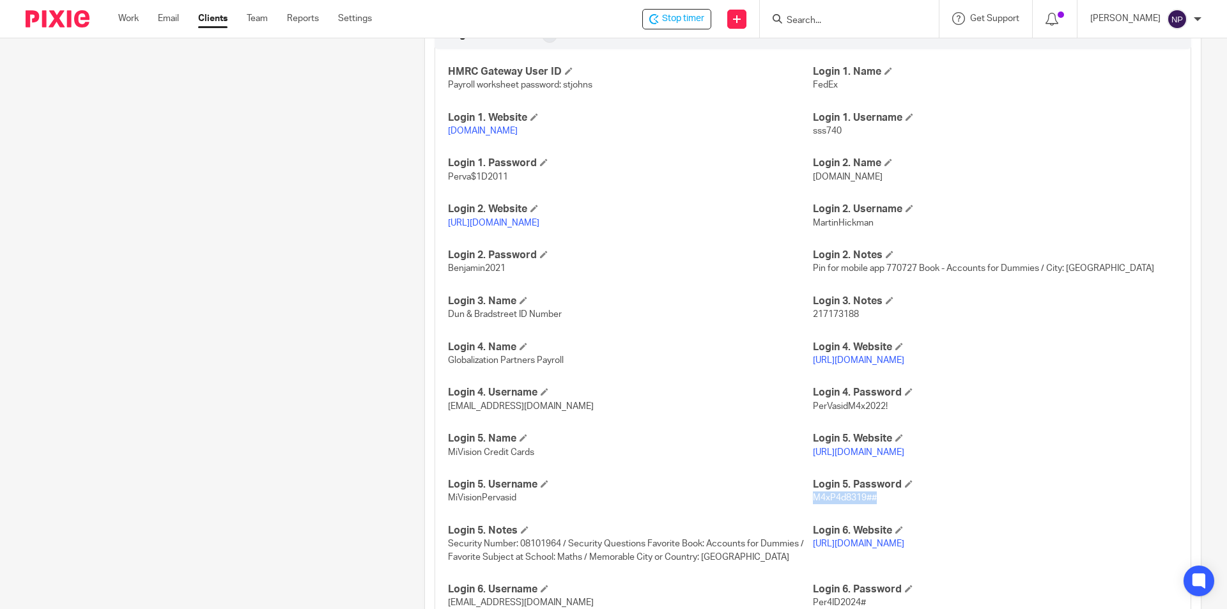
drag, startPoint x: 875, startPoint y: 514, endPoint x: 806, endPoint y: 513, distance: 69.0
click at [813, 504] on p "M4xP4d8319##" at bounding box center [995, 497] width 365 height 13
copy span "M4xP4d8319##"
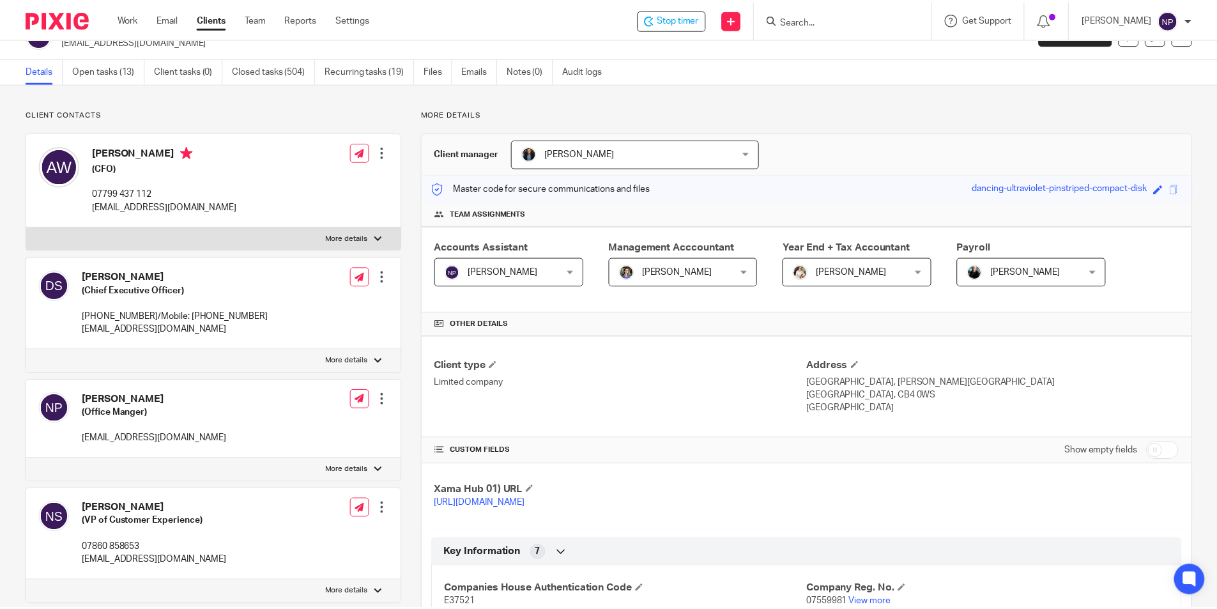
scroll to position [0, 0]
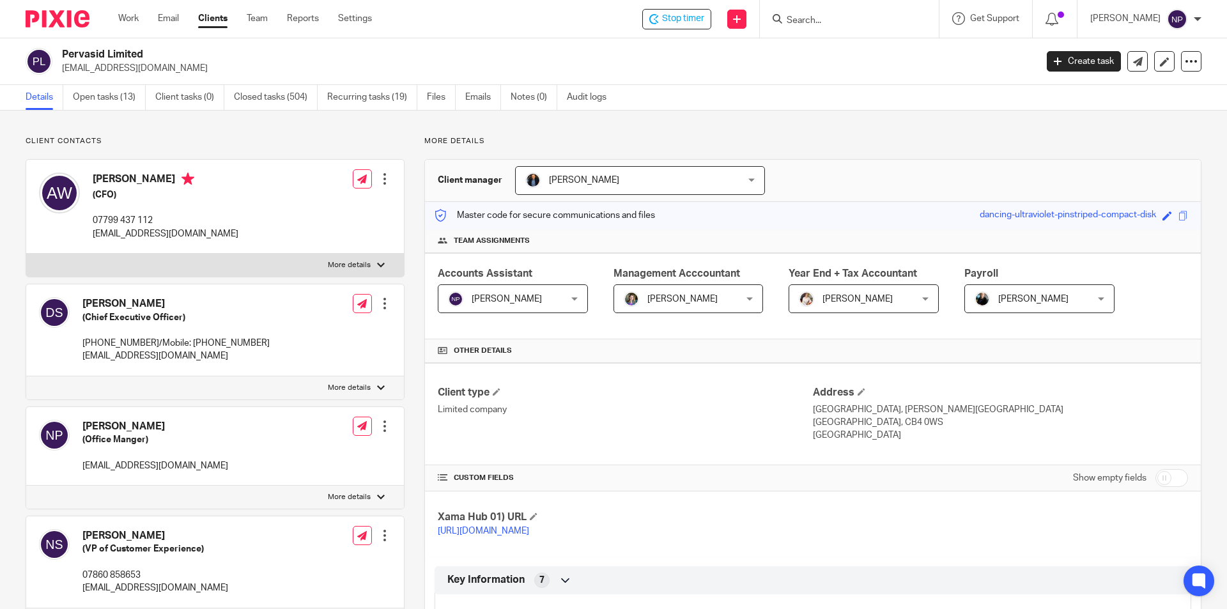
click at [382, 427] on div at bounding box center [384, 426] width 13 height 13
click at [328, 538] on span "Delete contact" at bounding box center [311, 542] width 60 height 9
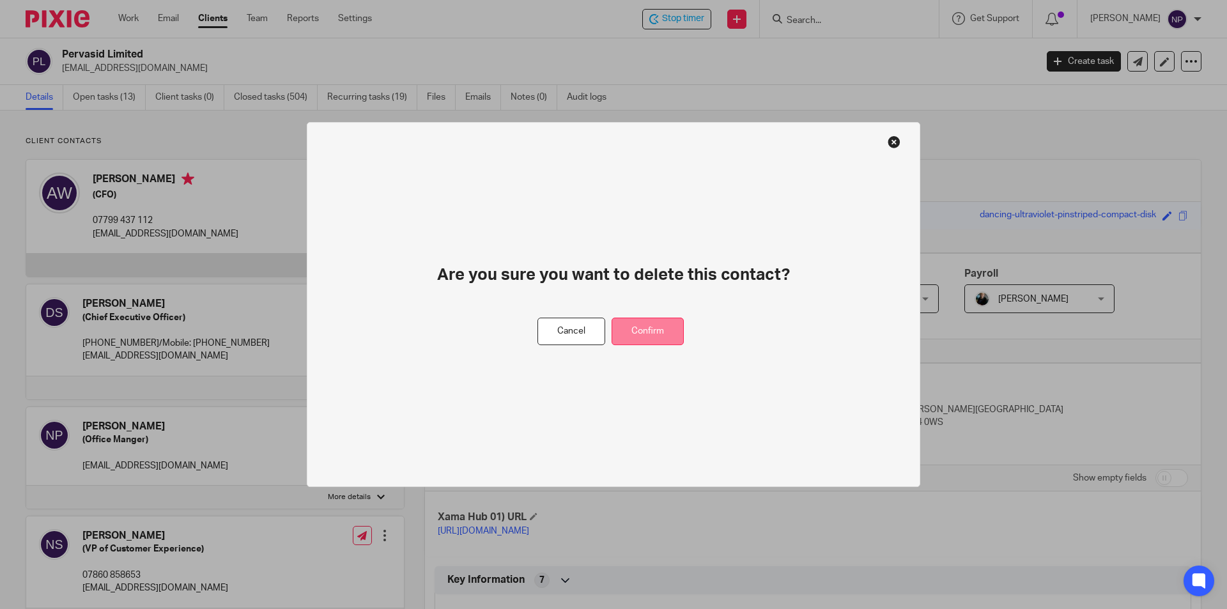
click at [643, 338] on button "Confirm" at bounding box center [648, 331] width 72 height 27
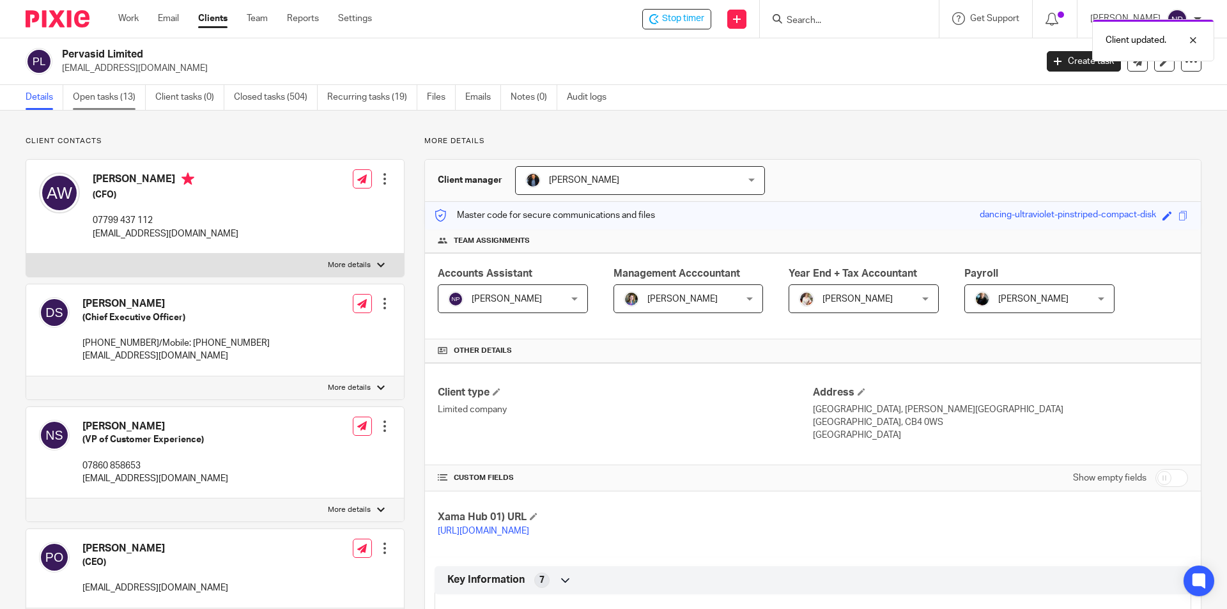
click at [123, 97] on link "Open tasks (13)" at bounding box center [109, 97] width 73 height 25
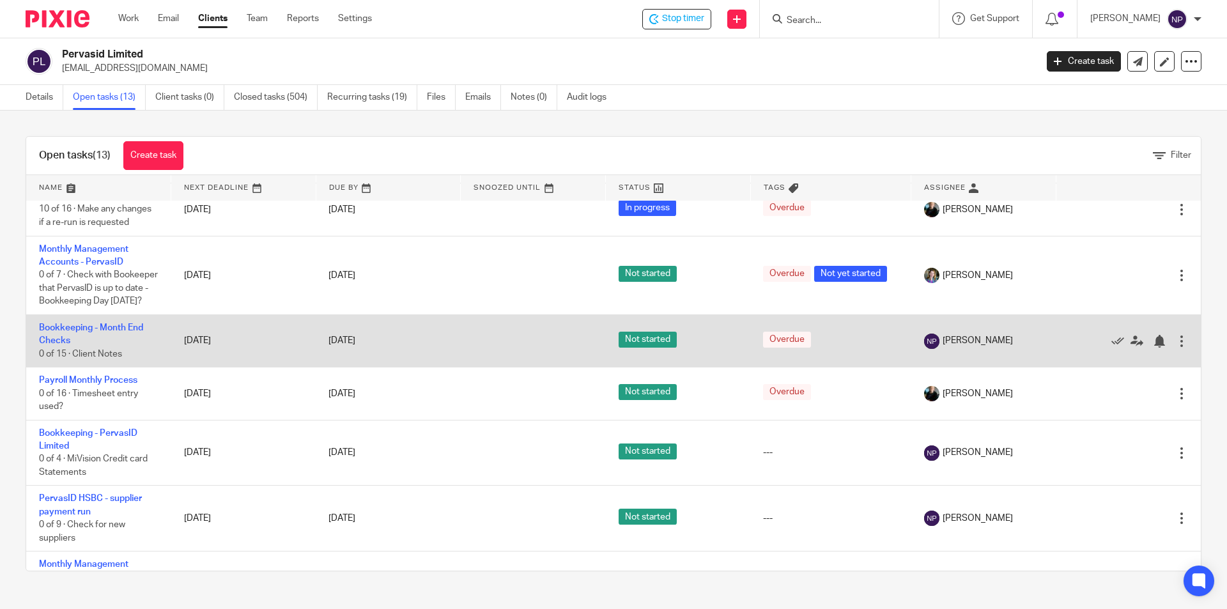
scroll to position [192, 0]
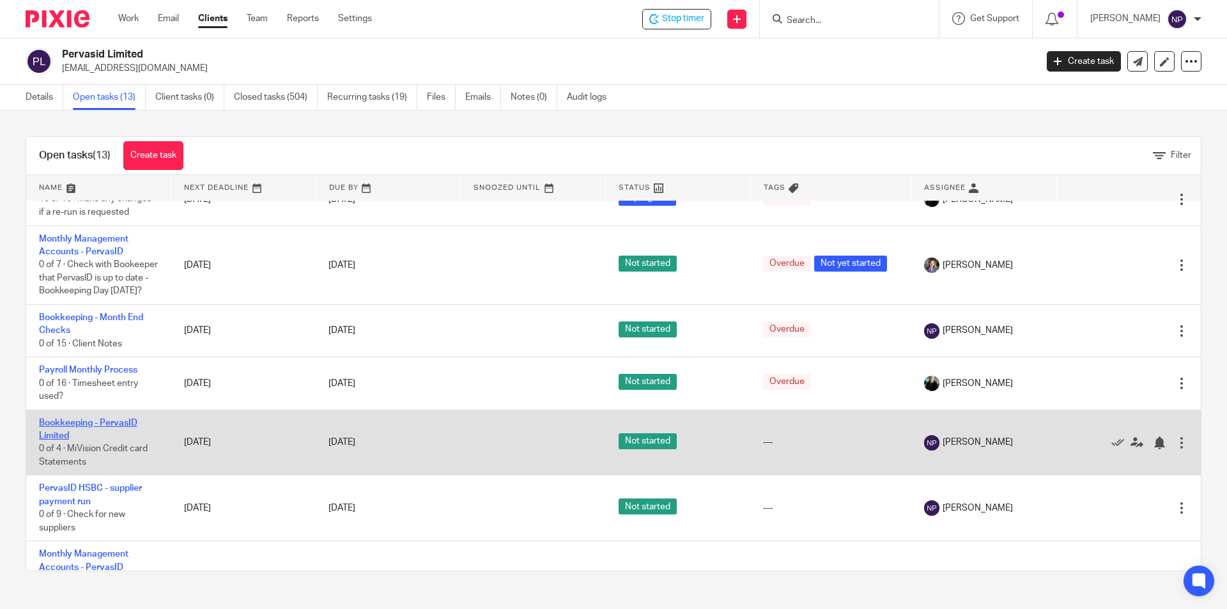
click at [119, 439] on link "Bookkeeping - PervasID Limited" at bounding box center [88, 430] width 98 height 22
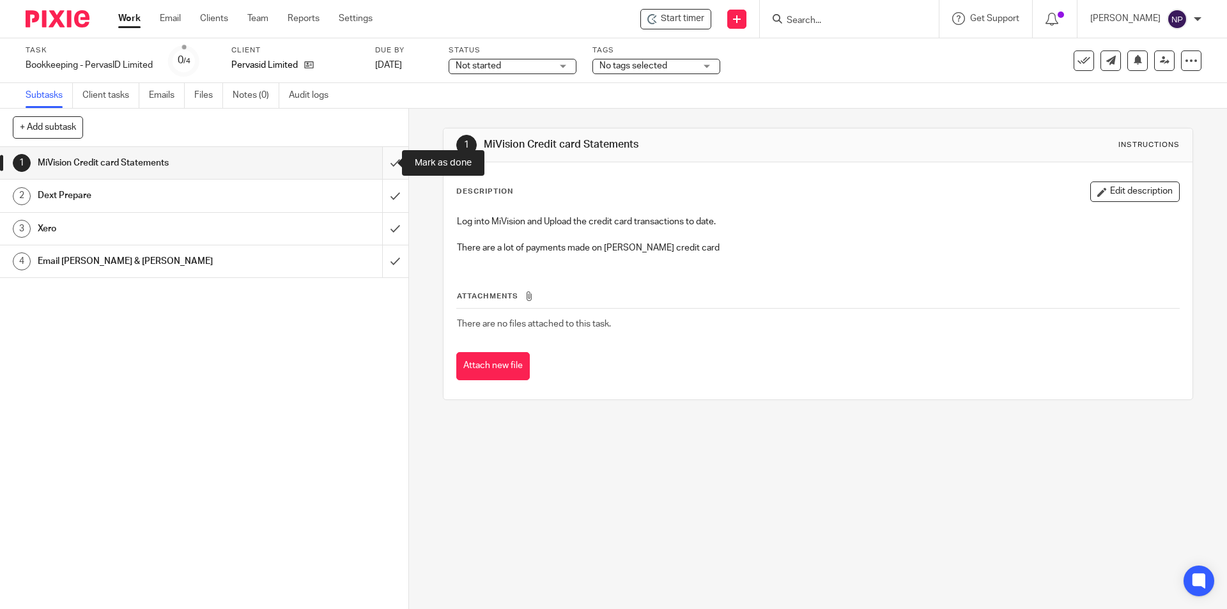
click at [380, 157] on input "submit" at bounding box center [204, 163] width 408 height 32
